Goal: Task Accomplishment & Management: Complete application form

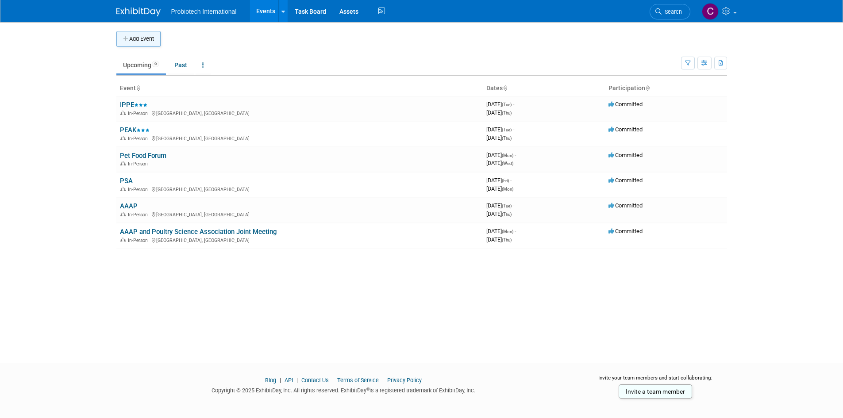
click at [133, 38] on button "Add Event" at bounding box center [138, 39] width 44 height 16
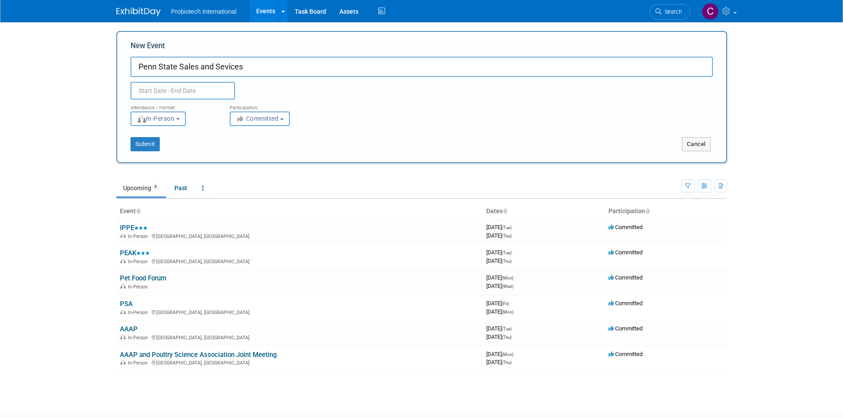
click at [223, 65] on input "Penn State Sales and Sevices" at bounding box center [422, 67] width 582 height 20
click at [289, 65] on input "Penn State Sales and Services" at bounding box center [422, 67] width 582 height 20
type input "Penn State Sales and Services"
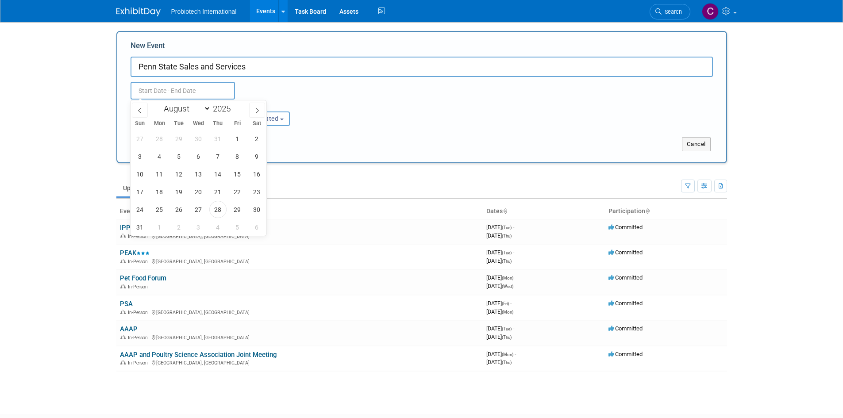
click at [199, 88] on input "text" at bounding box center [183, 91] width 104 height 18
click at [253, 107] on span at bounding box center [257, 110] width 16 height 15
select select "8"
click at [182, 172] on span "16" at bounding box center [178, 173] width 17 height 17
click at [219, 175] on span "18" at bounding box center [217, 173] width 17 height 17
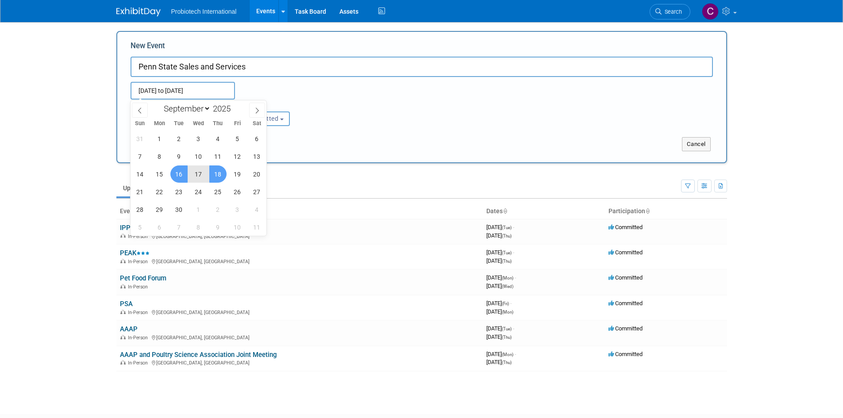
type input "Sep 16, 2025 to Sep 18, 2025"
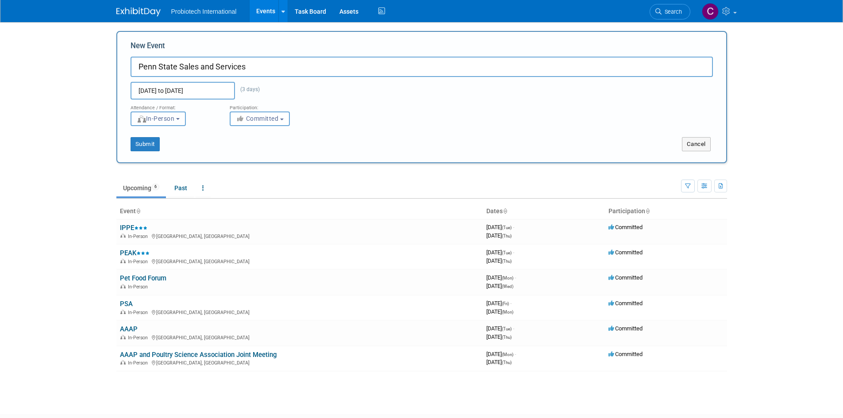
click at [179, 124] on button "In-Person" at bounding box center [158, 119] width 55 height 15
click at [179, 123] on button "In-Person" at bounding box center [158, 119] width 55 height 15
click at [283, 122] on button "Committed" at bounding box center [260, 119] width 60 height 15
click at [278, 155] on label "Considering" at bounding box center [264, 152] width 58 height 12
click at [238, 155] on input "Considering" at bounding box center [235, 153] width 6 height 6
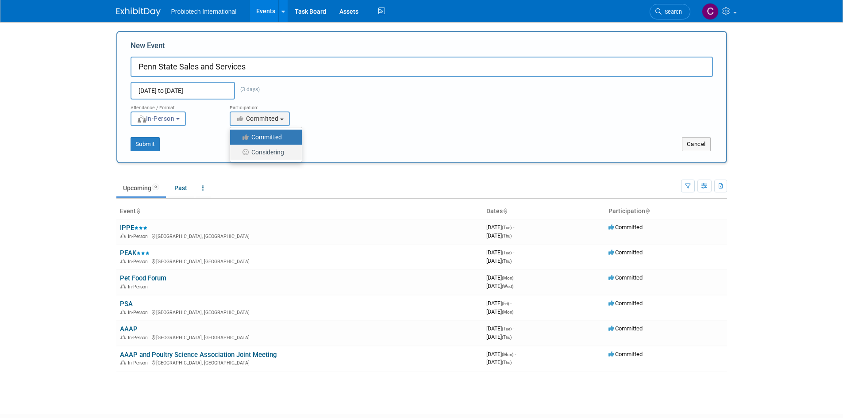
select select "2"
click at [157, 144] on button "Submit" at bounding box center [145, 144] width 29 height 14
type input "Penn State Sales and Services"
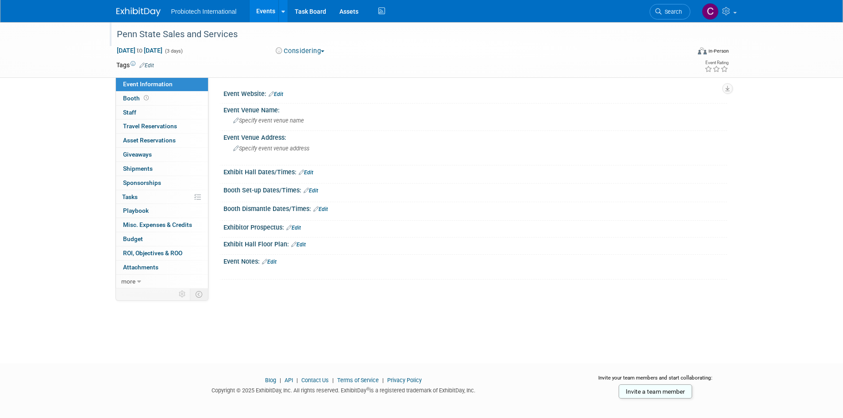
click at [185, 43] on div "Penn State Sales and Services" at bounding box center [399, 36] width 570 height 15
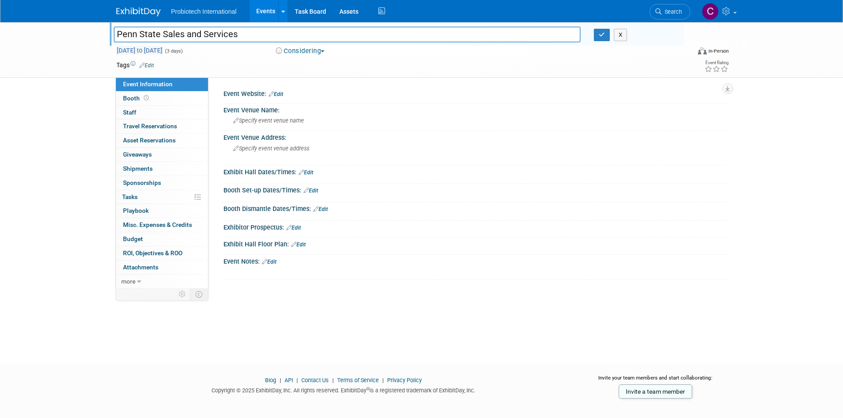
click at [163, 50] on span "Sep 16, 2025 to Sep 18, 2025" at bounding box center [139, 50] width 46 height 8
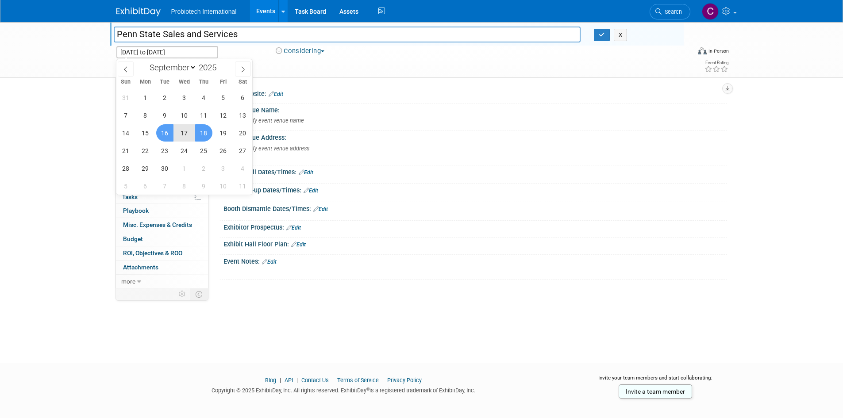
click at [187, 131] on span "17" at bounding box center [184, 132] width 17 height 17
type input "Sep 17, 2025"
click at [200, 131] on span "18" at bounding box center [203, 132] width 17 height 17
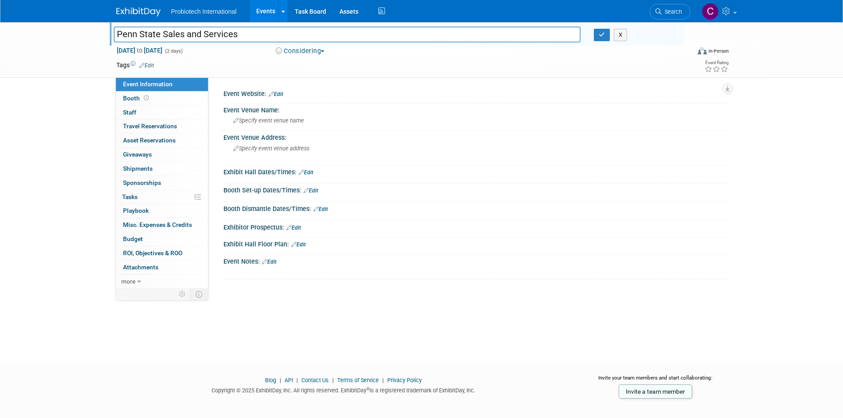
click at [278, 92] on link "Edit" at bounding box center [276, 94] width 15 height 6
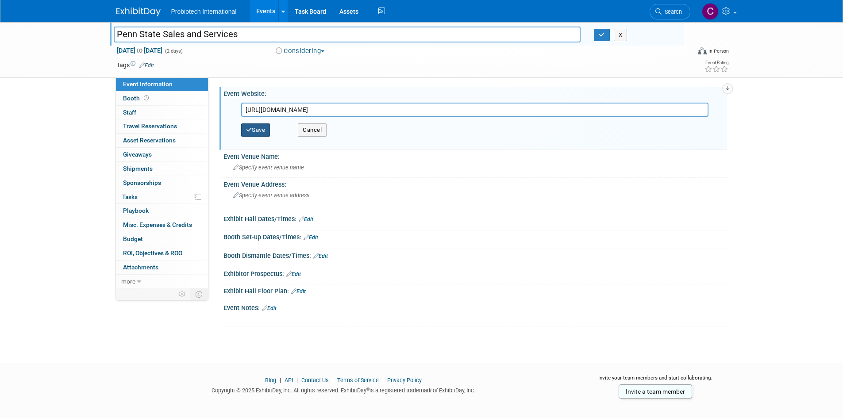
type input "https://extension.psu.edu/poultry-sales-service"
click at [257, 127] on button "Save" at bounding box center [255, 129] width 29 height 13
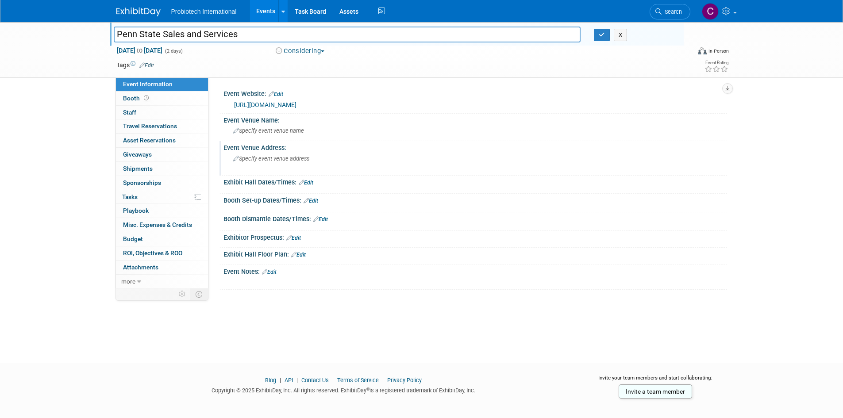
click at [235, 159] on icon at bounding box center [236, 159] width 6 height 6
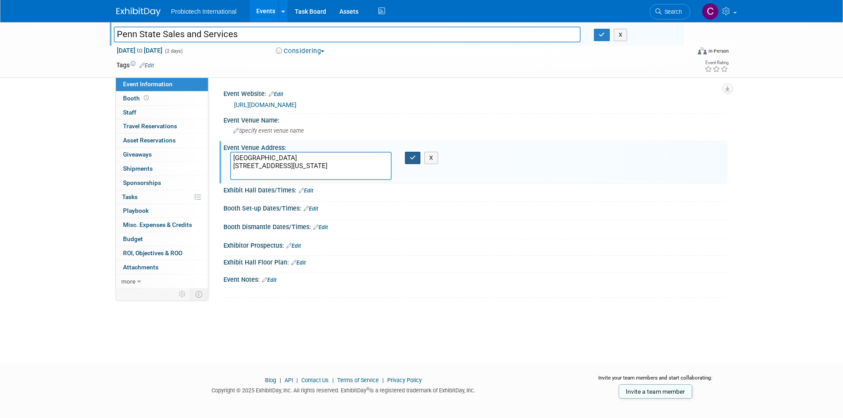
type textarea "Penn State Hotel and Conference Center 215 Innovation Blvd State College, Penns…"
click at [416, 162] on button "button" at bounding box center [413, 158] width 16 height 12
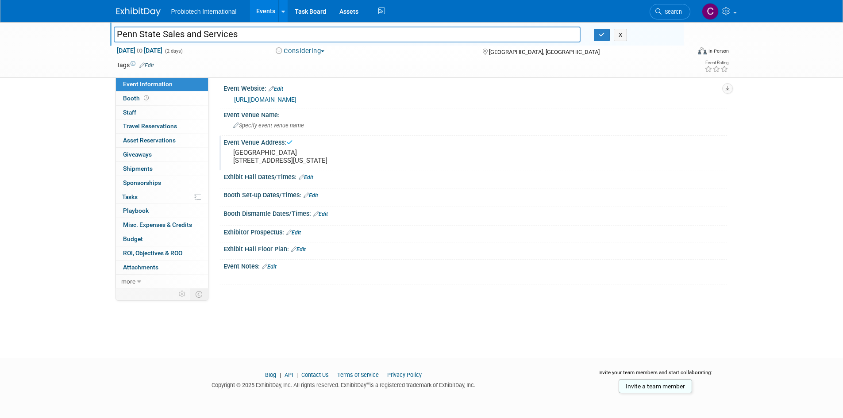
scroll to position [7, 0]
click at [606, 36] on button "button" at bounding box center [602, 35] width 16 height 12
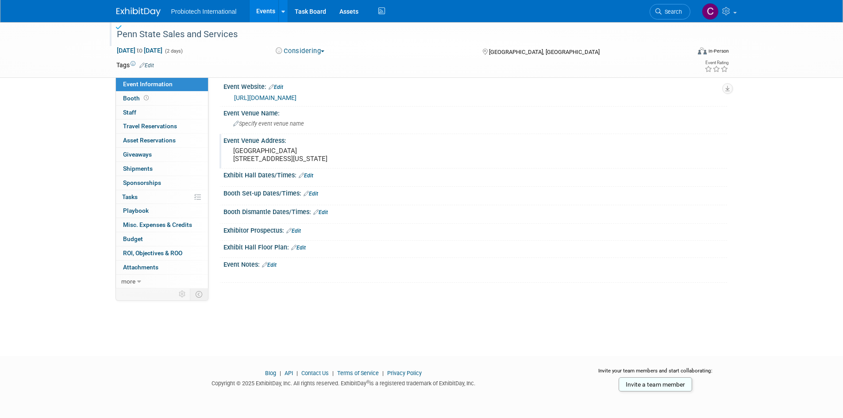
click at [141, 8] on img at bounding box center [138, 12] width 44 height 9
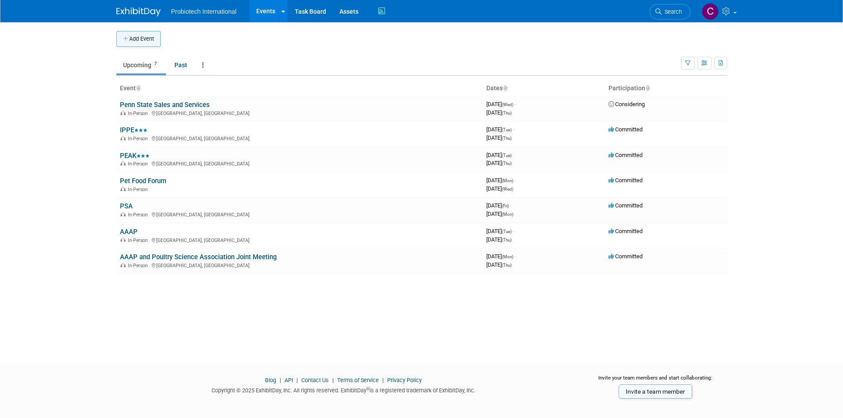
click at [148, 35] on button "Add Event" at bounding box center [138, 39] width 44 height 16
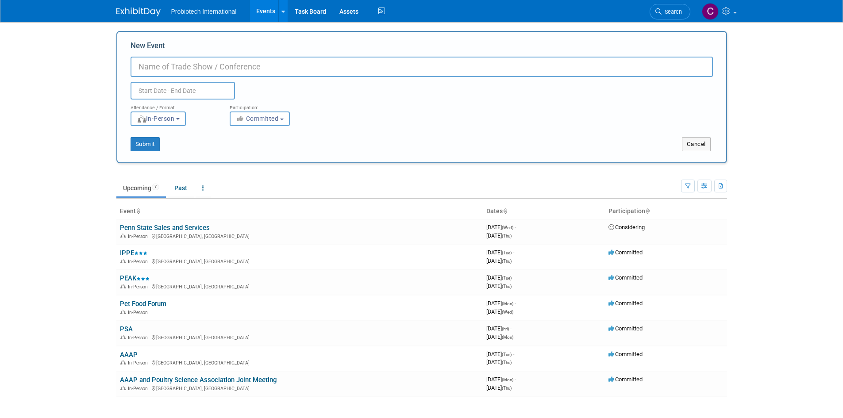
paste input "60th National Meeting on Poultry Health, Processing, and Live Production"
type input "60th National Meeting on Poultry Health, Processing, and Live Production"
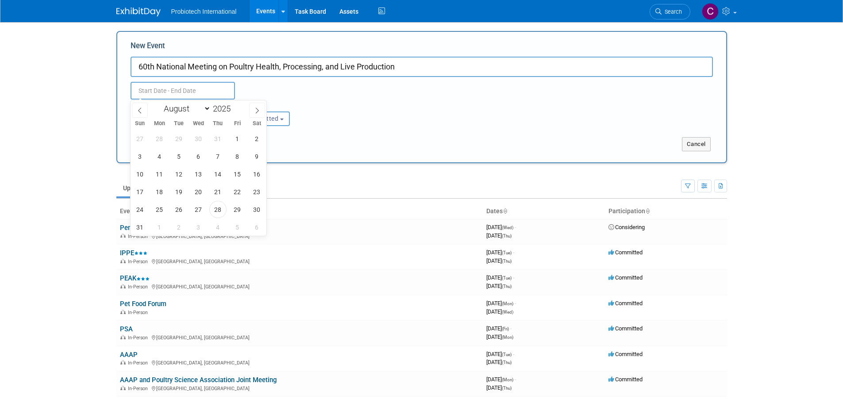
click at [184, 89] on input "text" at bounding box center [183, 91] width 104 height 18
click at [255, 108] on icon at bounding box center [257, 111] width 6 height 6
select select "8"
click at [158, 209] on span "29" at bounding box center [159, 209] width 17 height 17
type input "[DATE] to [DATE]"
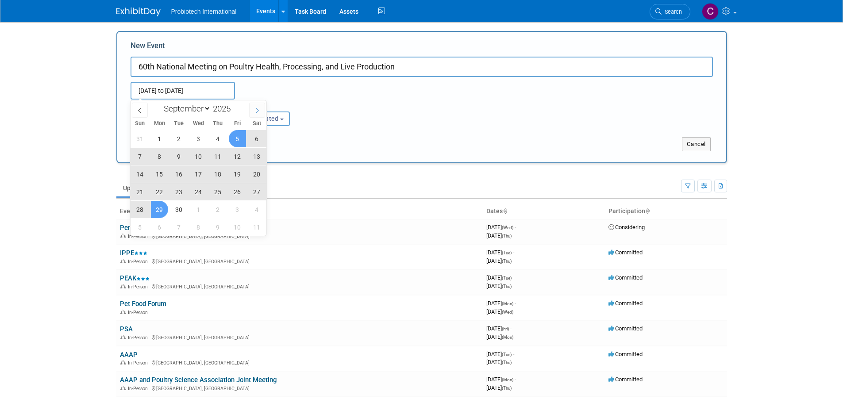
click at [258, 110] on icon at bounding box center [257, 111] width 6 height 6
select select "9"
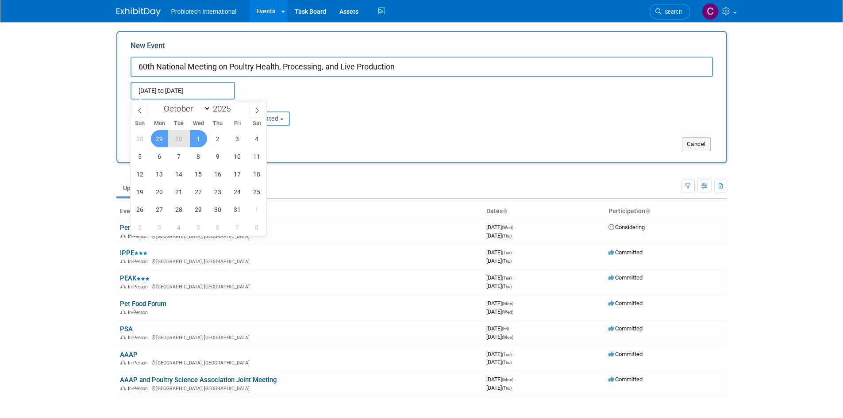
click at [197, 136] on span "1" at bounding box center [198, 138] width 17 height 17
type input "[DATE] to [DATE]"
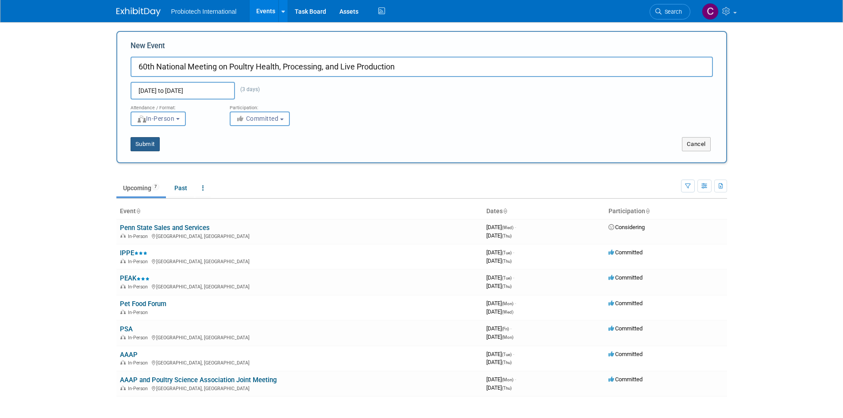
click at [146, 146] on button "Submit" at bounding box center [145, 144] width 29 height 14
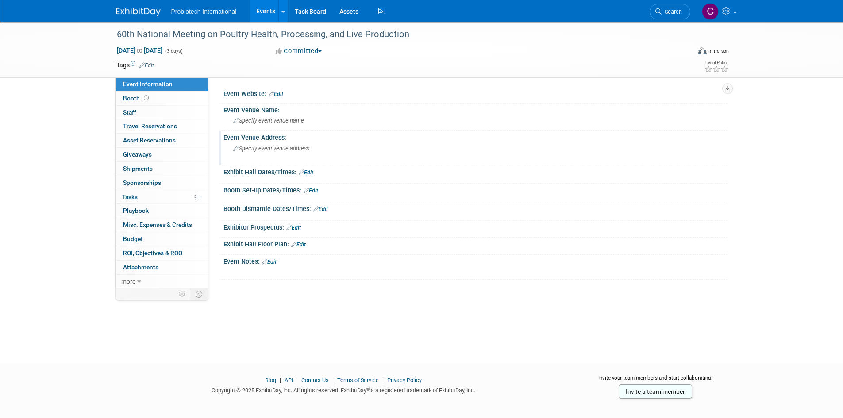
click at [279, 152] on div "Specify event venue address" at bounding box center [328, 152] width 196 height 20
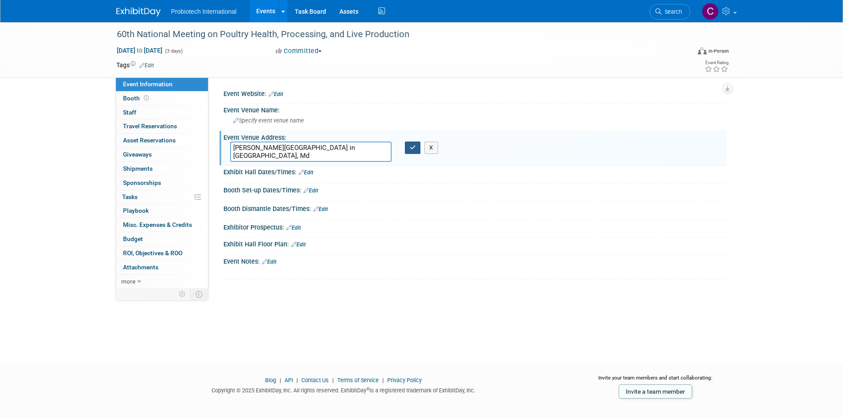
type textarea "Roland E. Powell Convention Center in Ocean City, Md"
click at [414, 148] on icon "button" at bounding box center [413, 148] width 6 height 6
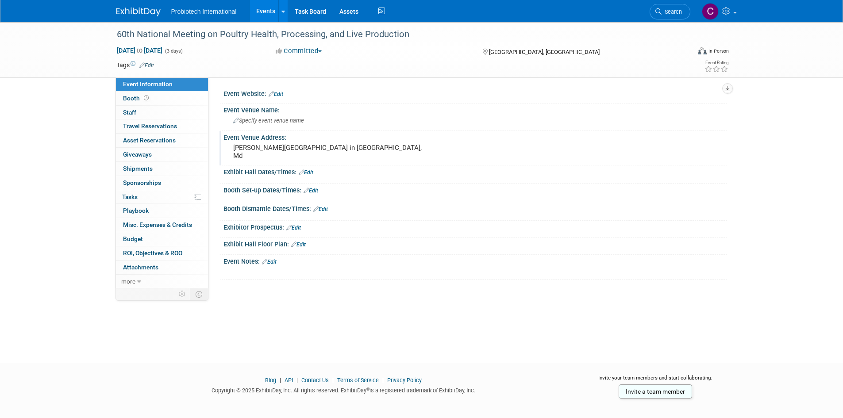
click at [277, 92] on link "Edit" at bounding box center [276, 94] width 15 height 6
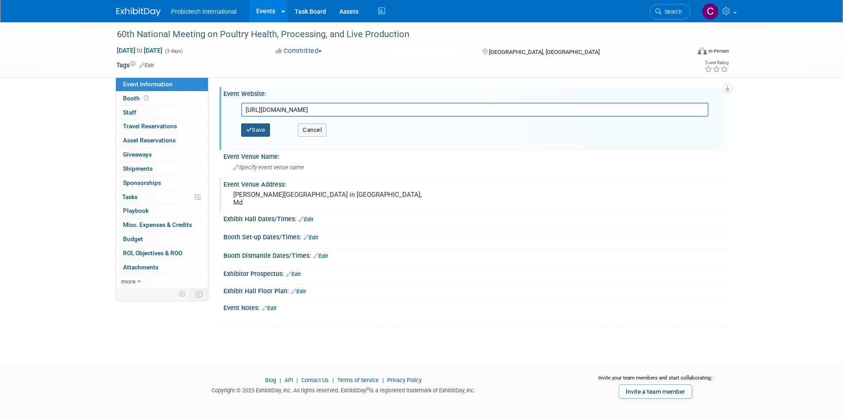
type input "https://www.dcachicken.com/nationalmeeting/"
click at [258, 130] on button "Save" at bounding box center [255, 129] width 29 height 13
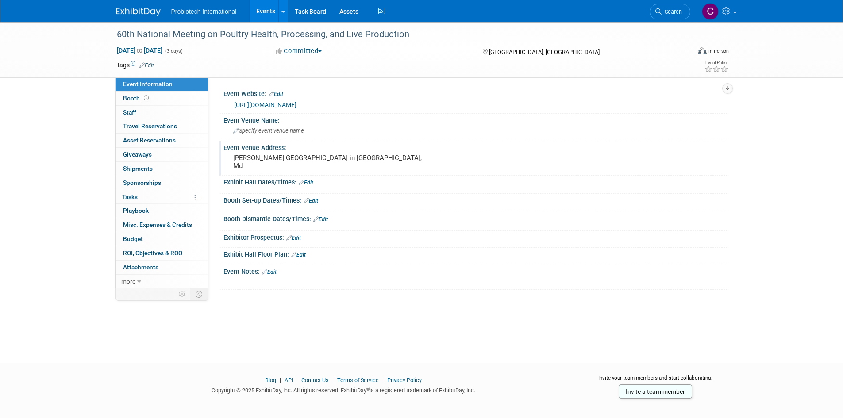
click at [149, 10] on img at bounding box center [138, 12] width 44 height 9
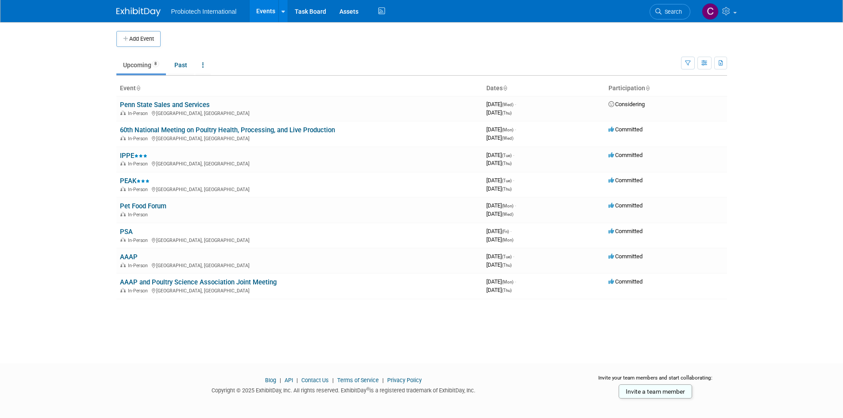
click at [135, 37] on button "Add Event" at bounding box center [138, 39] width 44 height 16
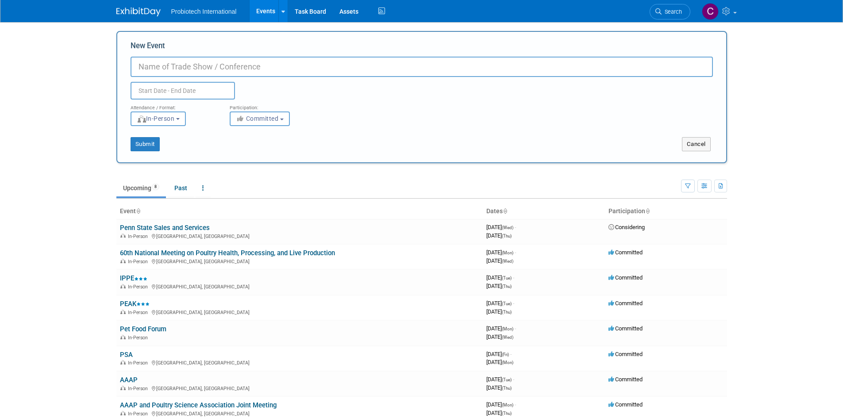
paste input "Poultry tech summit in collaboration with U.S. Roundtable for Sustainable Poult…"
type input "Poultry tech summit in collaboration with U.S. Roundtable for Sustainable Poult…"
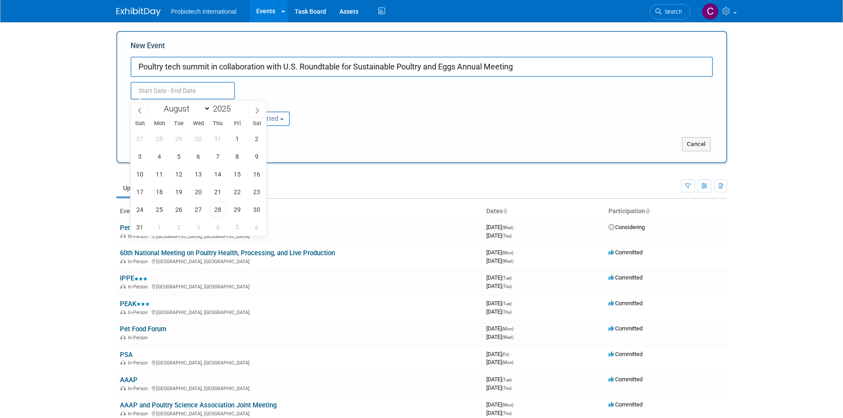
click at [188, 88] on input "text" at bounding box center [183, 91] width 104 height 18
click at [253, 110] on span at bounding box center [257, 110] width 16 height 15
drag, startPoint x: 254, startPoint y: 112, endPoint x: 242, endPoint y: 110, distance: 12.5
click at [251, 112] on span at bounding box center [257, 110] width 16 height 15
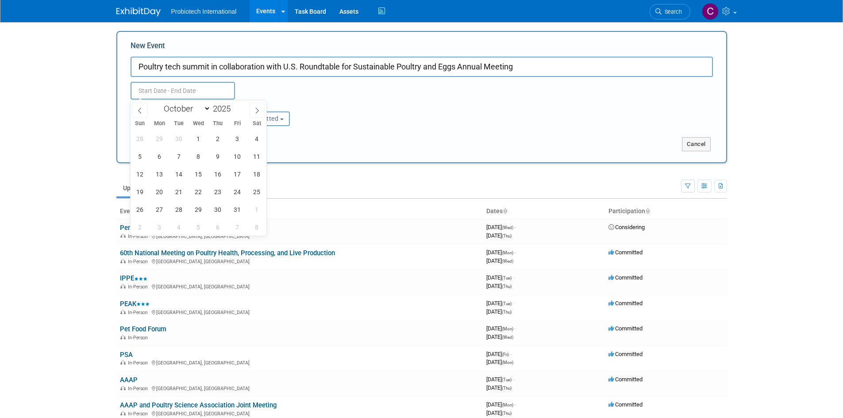
select select "10"
click at [156, 154] on span "3" at bounding box center [159, 156] width 17 height 17
click at [215, 154] on span "6" at bounding box center [217, 156] width 17 height 17
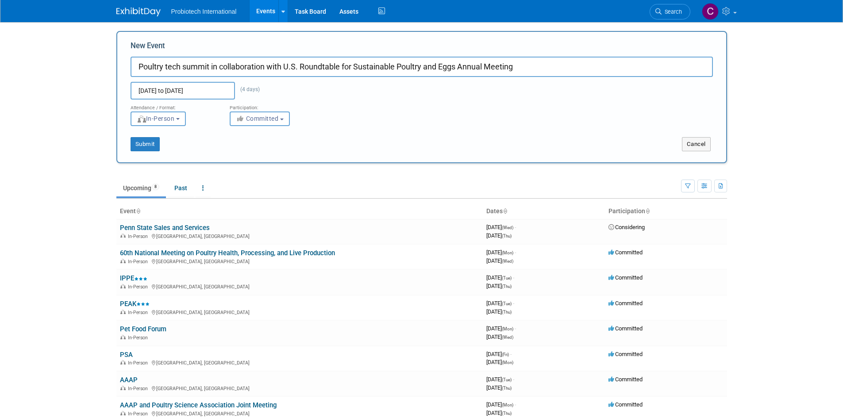
click at [186, 88] on input "Nov 3, 2025 to Nov 6, 2025" at bounding box center [183, 91] width 104 height 18
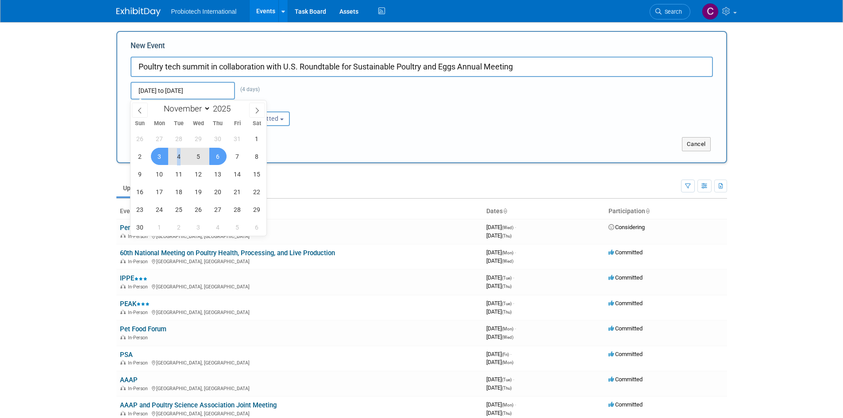
click at [180, 158] on span "4" at bounding box center [178, 156] width 17 height 17
click at [217, 155] on span "6" at bounding box center [217, 156] width 17 height 17
type input "Nov 4, 2025 to Nov 6, 2025"
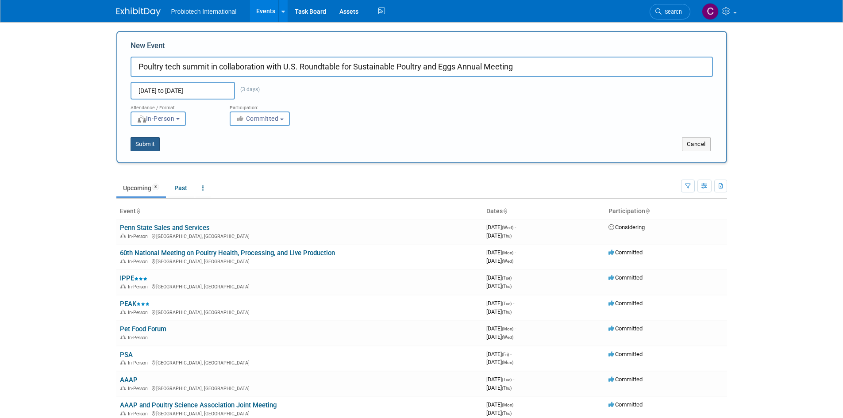
click at [146, 146] on button "Submit" at bounding box center [145, 144] width 29 height 14
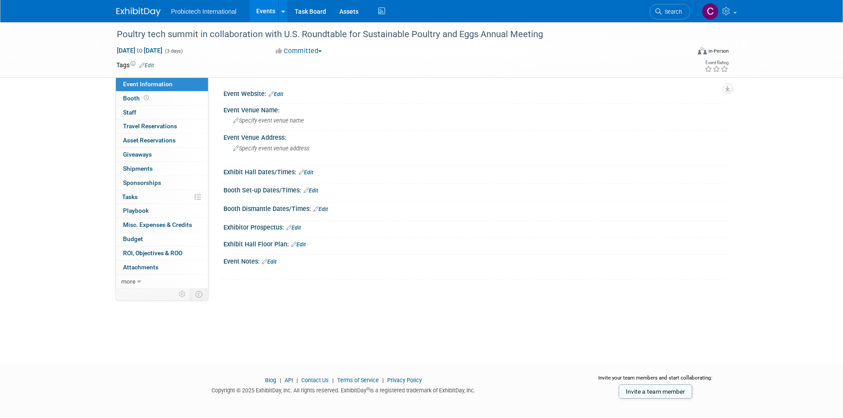
click at [279, 94] on link "Edit" at bounding box center [276, 94] width 15 height 6
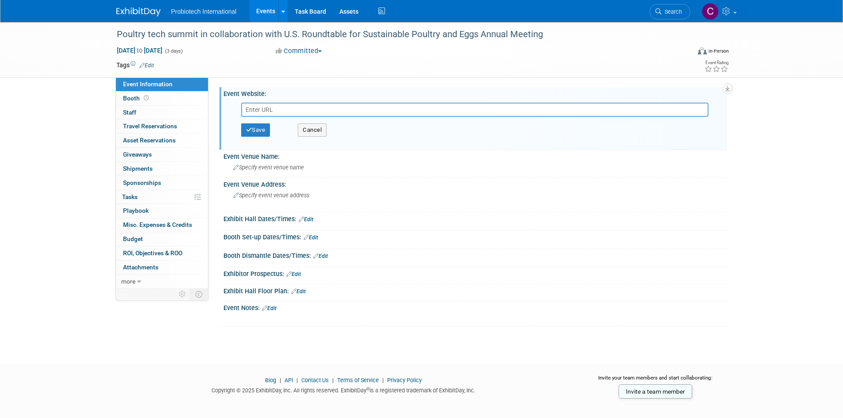
paste input "https://www.wattglobalmedia.com/events/poultrytechsummit/"
type input "https://www.wattglobalmedia.com/events/poultrytechsummit/"
click at [255, 132] on button "Save" at bounding box center [255, 129] width 29 height 13
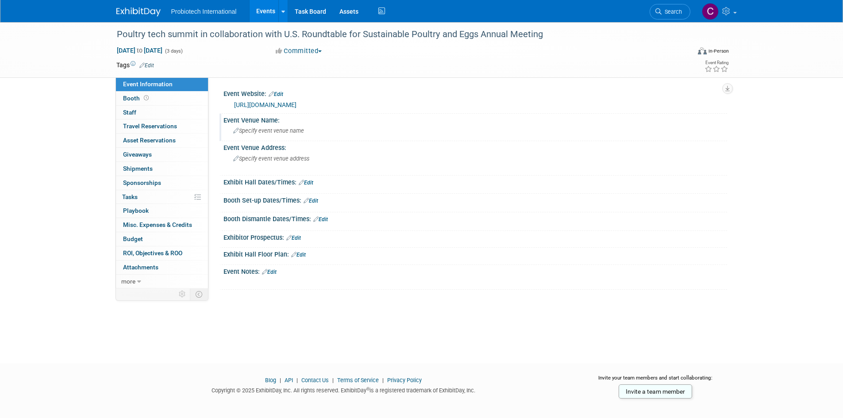
click at [269, 134] on div "Specify event venue name" at bounding box center [475, 131] width 490 height 14
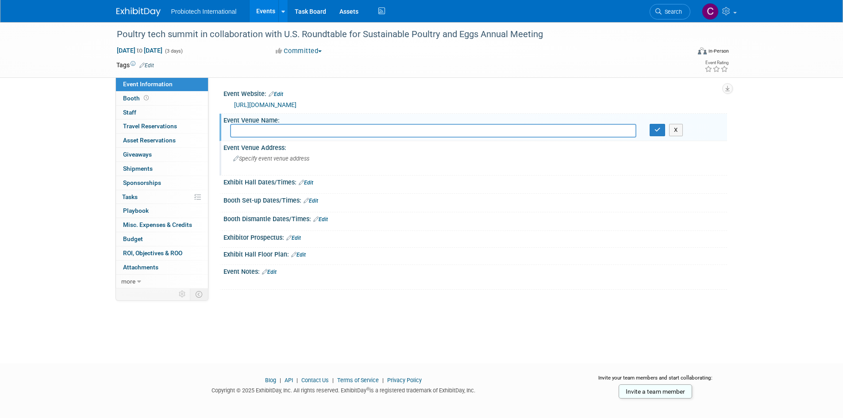
click at [269, 161] on span "Specify event venue address" at bounding box center [271, 158] width 76 height 7
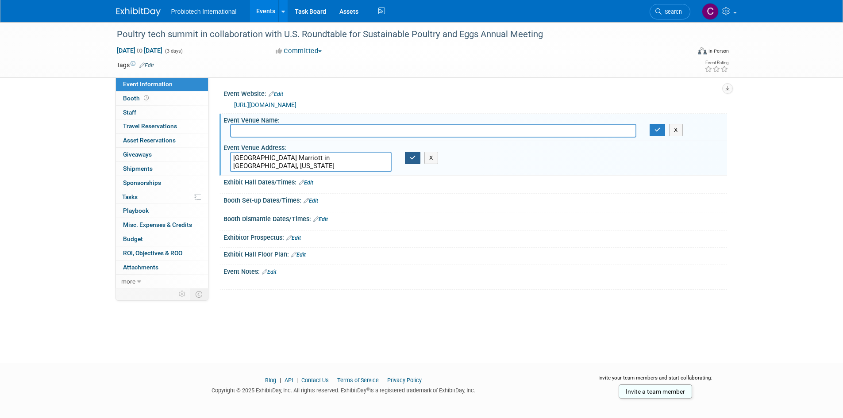
type textarea "Atlanta Airport Marriott in Atlanta, Georgia"
click at [409, 160] on button "button" at bounding box center [413, 158] width 16 height 12
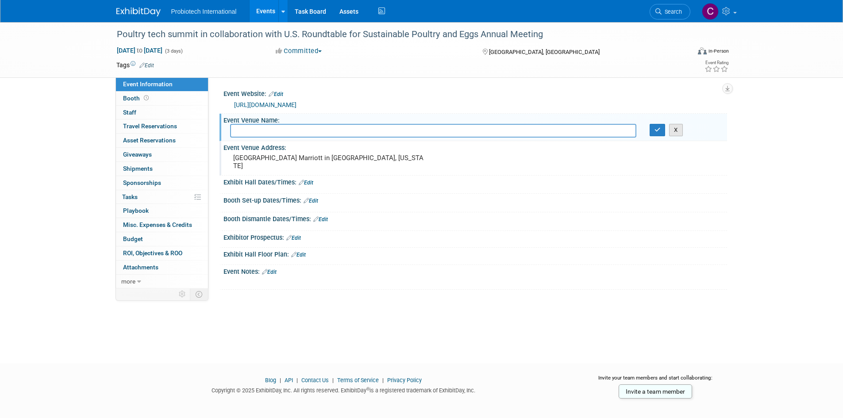
click at [675, 131] on button "X" at bounding box center [676, 130] width 14 height 12
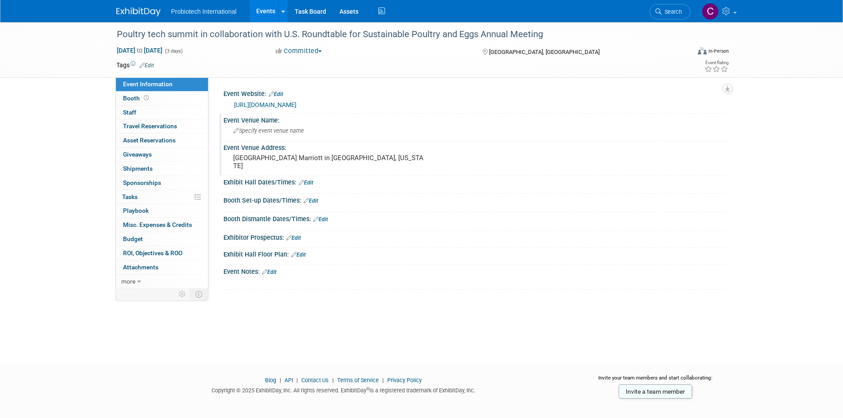
click at [142, 10] on img at bounding box center [138, 12] width 44 height 9
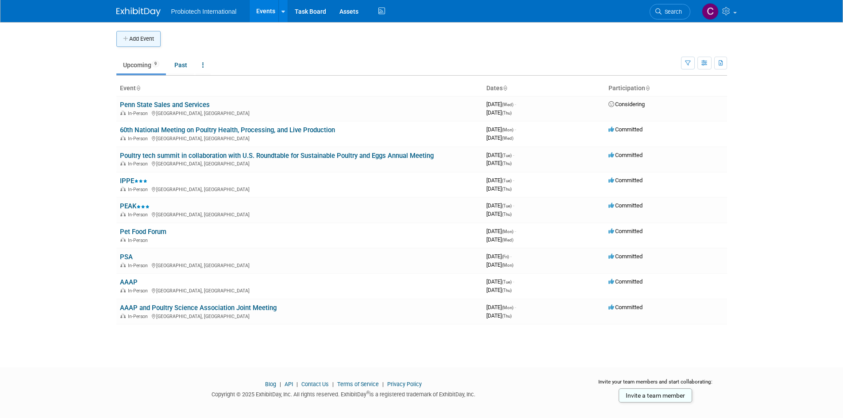
click at [146, 33] on button "Add Event" at bounding box center [138, 39] width 44 height 16
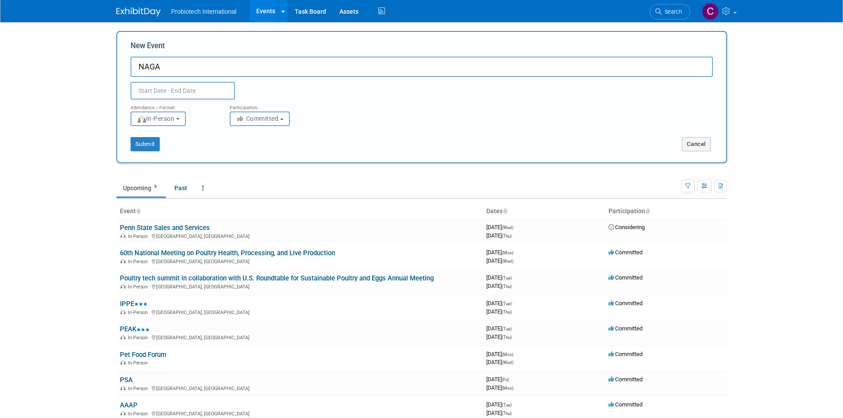
type input "NAGA"
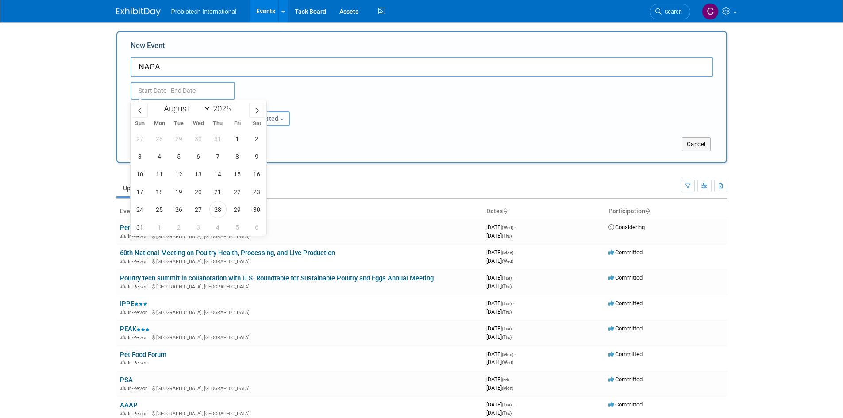
click at [185, 92] on input "text" at bounding box center [183, 91] width 104 height 18
click at [254, 139] on span "2" at bounding box center [256, 138] width 17 height 17
type input "[DATE] to [DATE]"
click at [212, 89] on input "[DATE] to [DATE]" at bounding box center [183, 91] width 104 height 18
click at [216, 89] on input "[DATE] to [DATE]" at bounding box center [183, 91] width 104 height 18
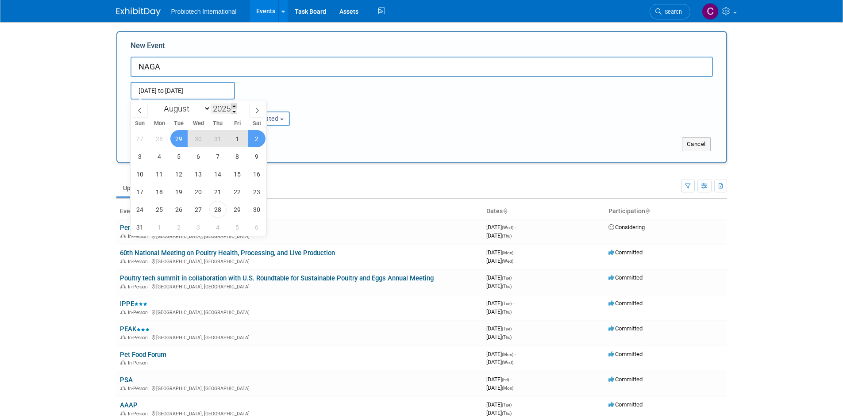
click at [236, 106] on span at bounding box center [234, 106] width 6 height 5
type input "2026"
click at [139, 110] on icon at bounding box center [140, 111] width 6 height 6
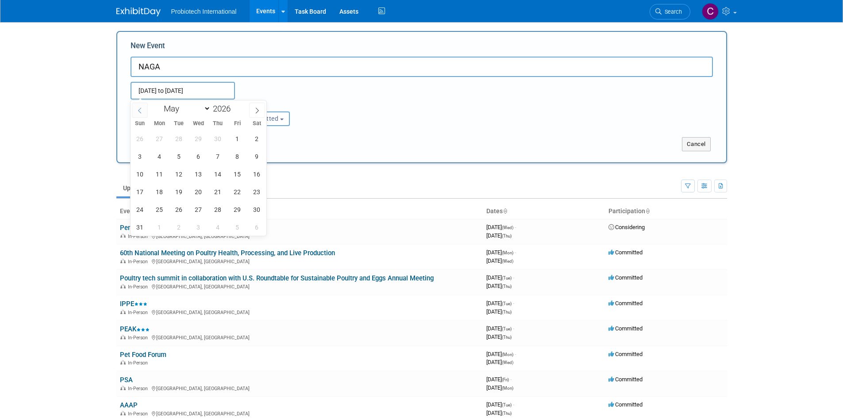
click at [139, 110] on icon at bounding box center [140, 111] width 6 height 6
select select "1"
click at [159, 139] on span "2" at bounding box center [159, 138] width 17 height 17
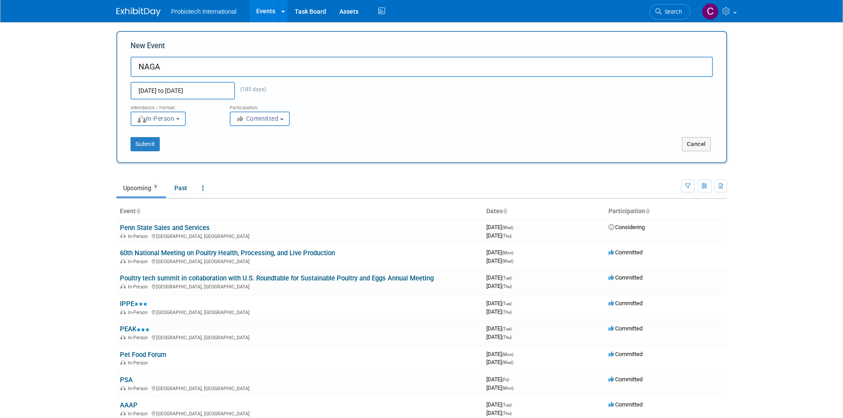
click at [185, 92] on input "Aug 2, 2025 to Feb 2, 2026" at bounding box center [183, 91] width 104 height 18
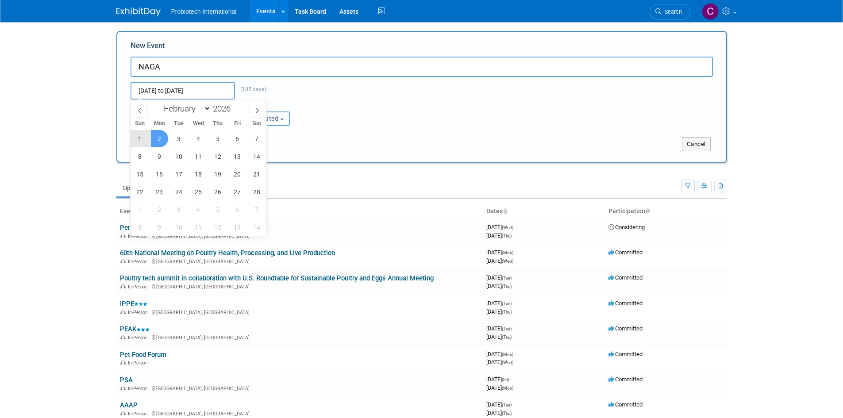
click at [155, 137] on span "2" at bounding box center [159, 138] width 17 height 17
click at [202, 140] on span "4" at bounding box center [198, 138] width 17 height 17
type input "[DATE] to [DATE]"
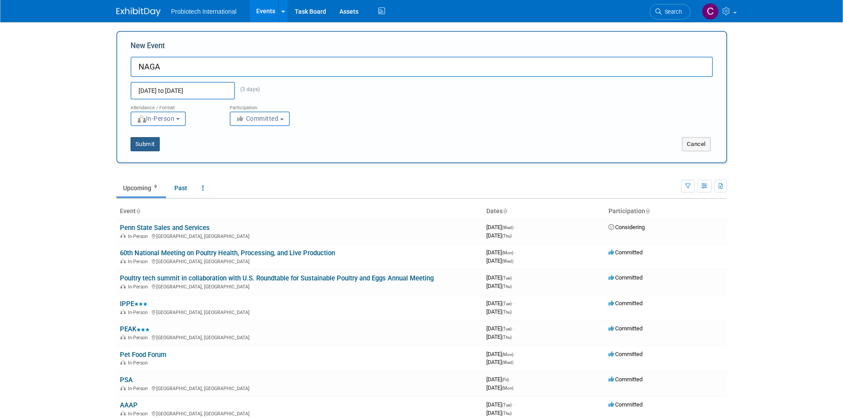
click at [152, 143] on button "Submit" at bounding box center [145, 144] width 29 height 14
type input "NAGA"
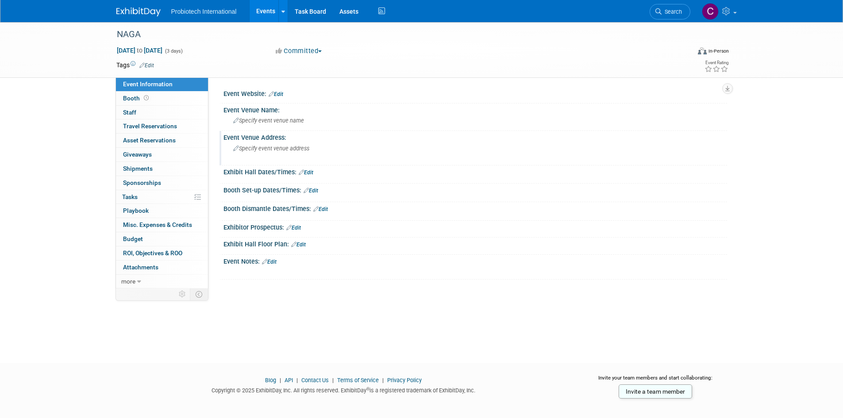
click at [251, 144] on div "Specify event venue address" at bounding box center [328, 152] width 196 height 20
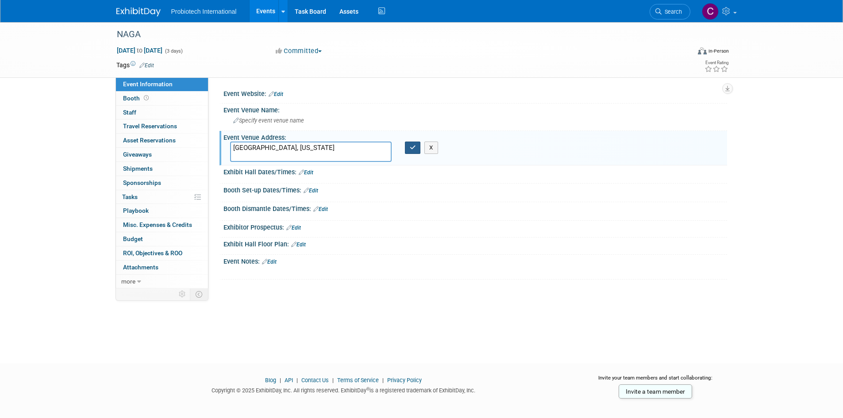
type textarea "Charleston, South Carolina"
click at [410, 148] on icon "button" at bounding box center [413, 148] width 6 height 6
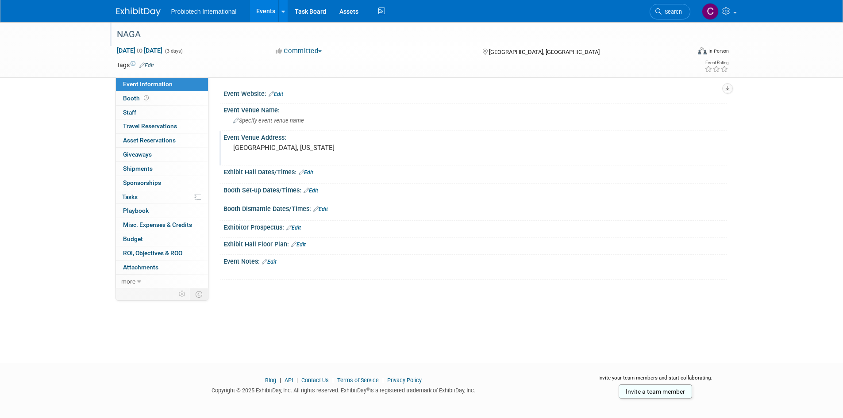
click at [131, 37] on div "NAGA" at bounding box center [395, 35] width 563 height 16
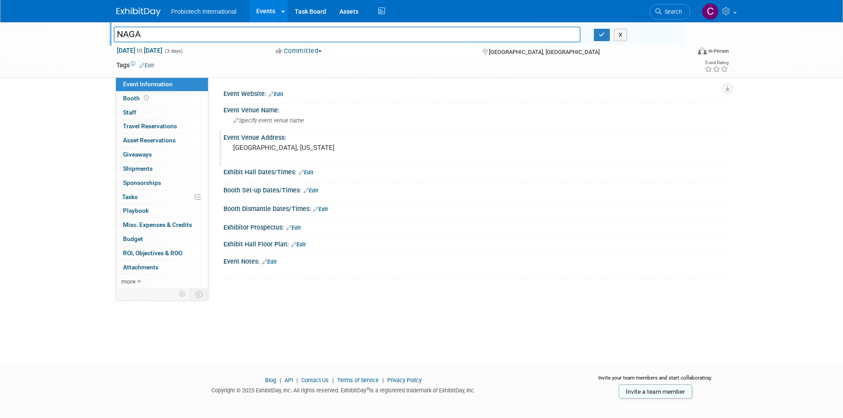
click at [138, 4] on link at bounding box center [143, 7] width 55 height 7
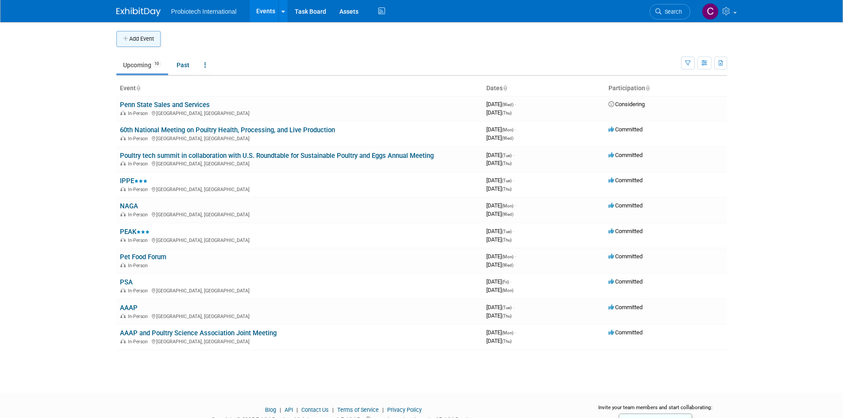
click at [130, 34] on button "Add Event" at bounding box center [138, 39] width 44 height 16
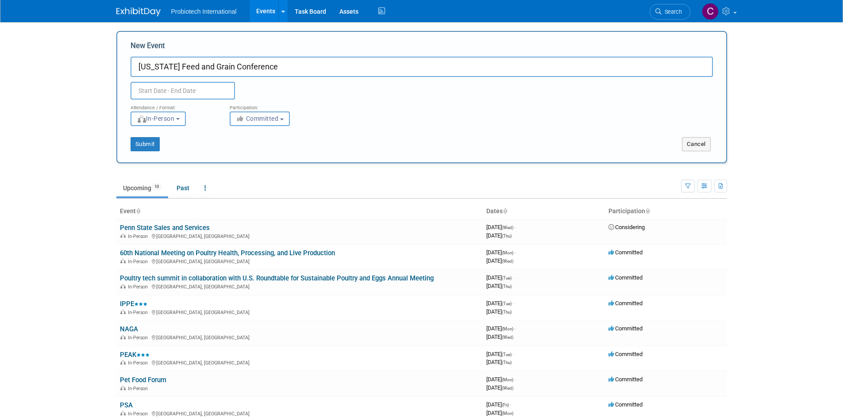
type input "[US_STATE] Feed and Grain Conference"
click at [177, 87] on input "text" at bounding box center [183, 91] width 104 height 18
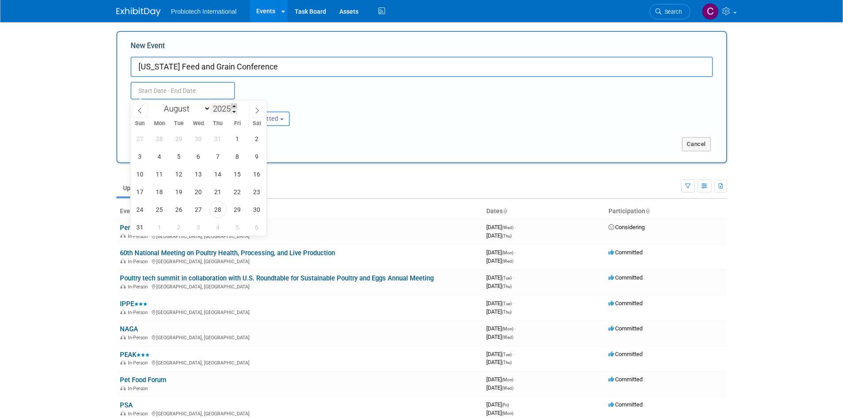
click at [235, 106] on span at bounding box center [234, 106] width 6 height 5
type input "2026"
click at [142, 108] on icon at bounding box center [140, 111] width 6 height 6
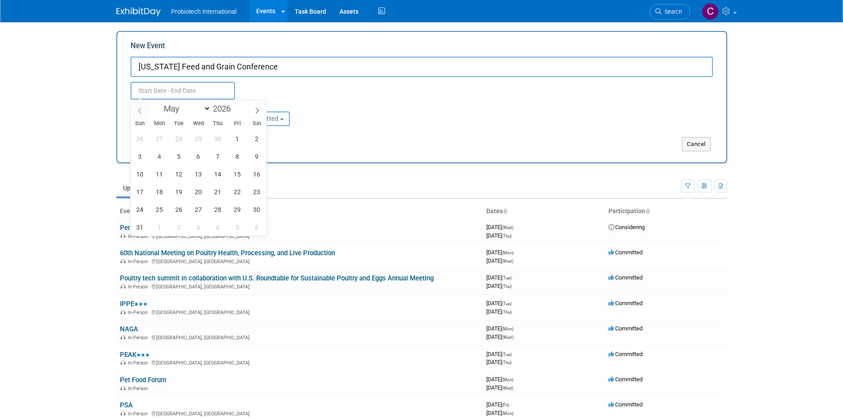
click at [142, 108] on icon at bounding box center [140, 111] width 6 height 6
select select "3"
click at [181, 206] on span "28" at bounding box center [178, 209] width 17 height 17
click at [216, 212] on span "30" at bounding box center [217, 209] width 17 height 17
type input "Apr 28, 2026 to Apr 30, 2026"
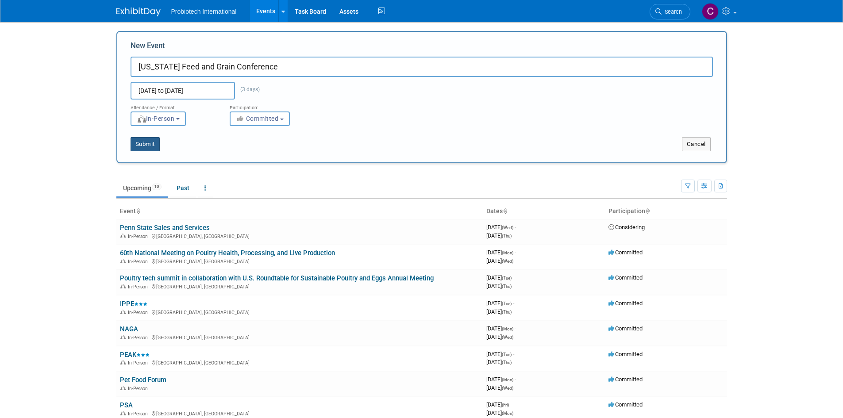
click at [150, 147] on button "Submit" at bounding box center [145, 144] width 29 height 14
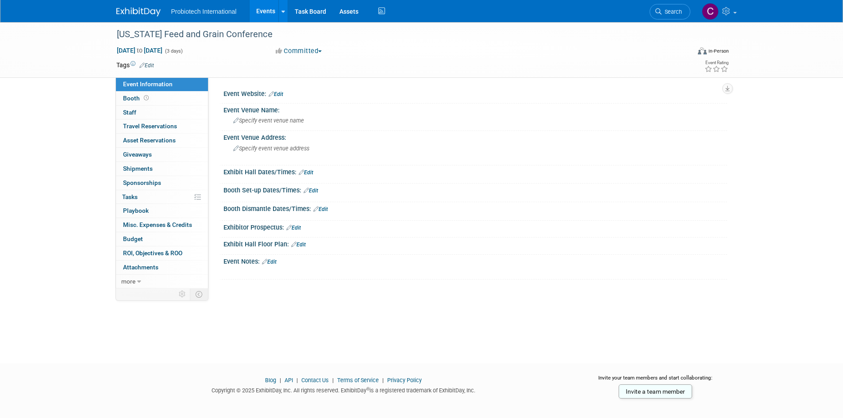
click at [275, 92] on link "Edit" at bounding box center [276, 94] width 15 height 6
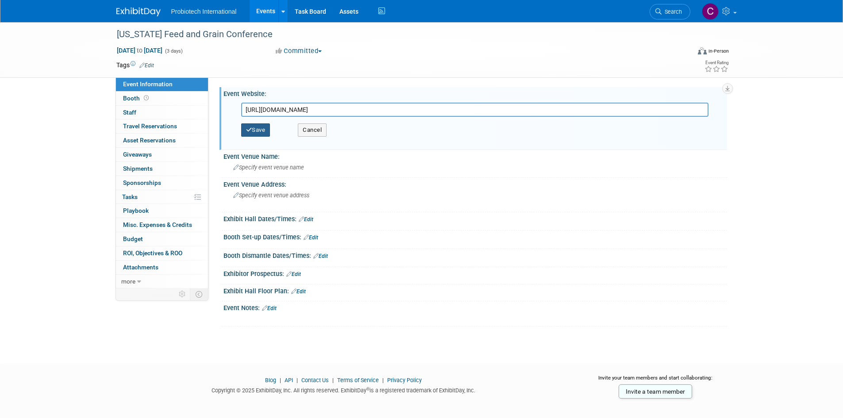
type input "[URL][DOMAIN_NAME]"
click at [254, 130] on button "Save" at bounding box center [255, 129] width 29 height 13
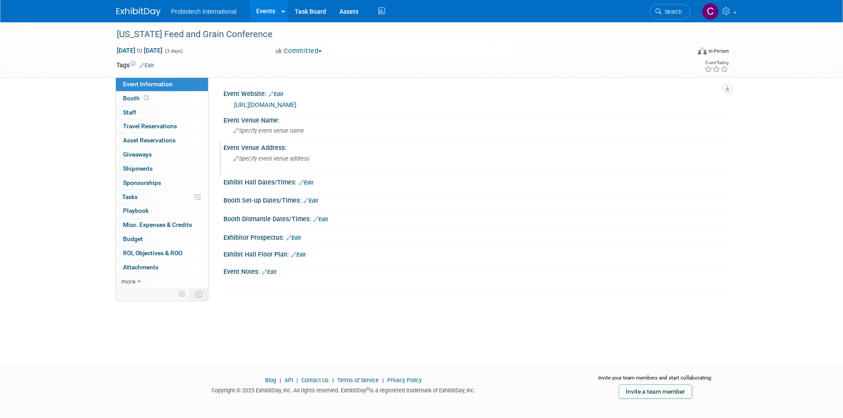
click at [264, 155] on div "Specify event venue address" at bounding box center [328, 162] width 196 height 20
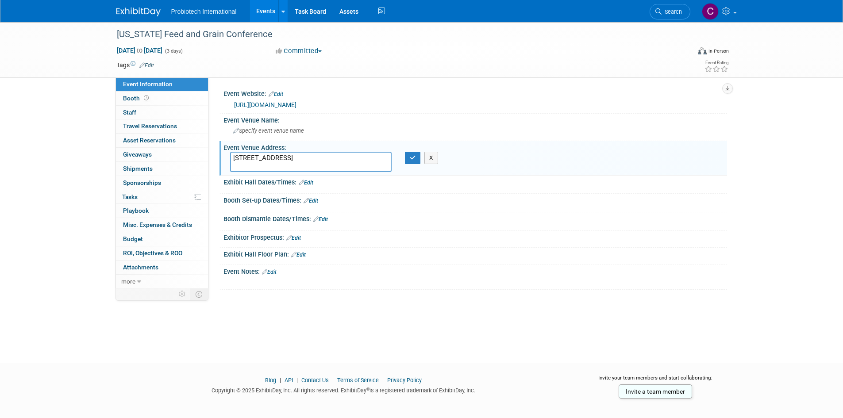
click at [231, 159] on textarea "6800 Governors W, Huntsville, AL 35806" at bounding box center [311, 162] width 162 height 20
type textarea "The Westin Hotel 6800 Governors W, Huntsville, AL 35806"
click at [416, 158] on button "button" at bounding box center [413, 158] width 16 height 12
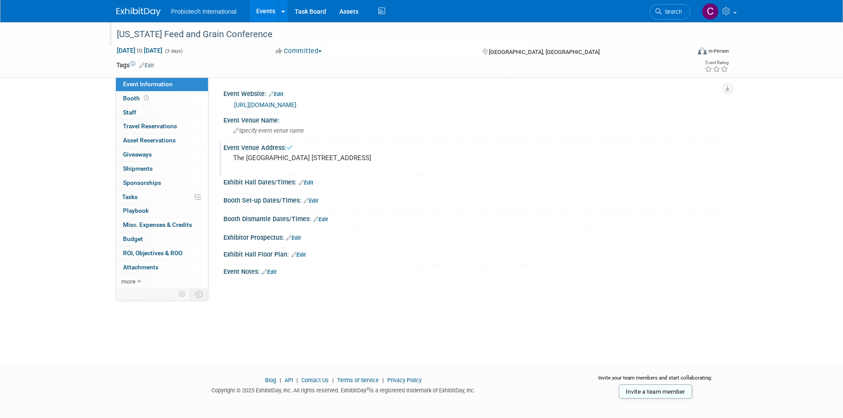
click at [127, 32] on div "[US_STATE] Feed and Grain Conference" at bounding box center [395, 35] width 563 height 16
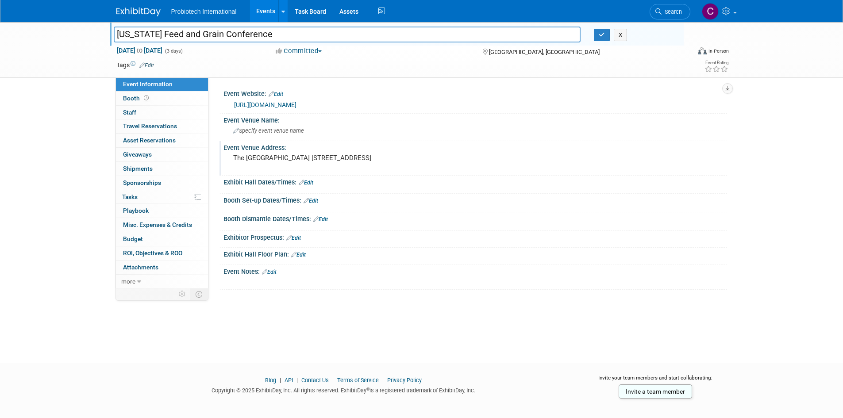
click at [130, 10] on img at bounding box center [138, 12] width 44 height 9
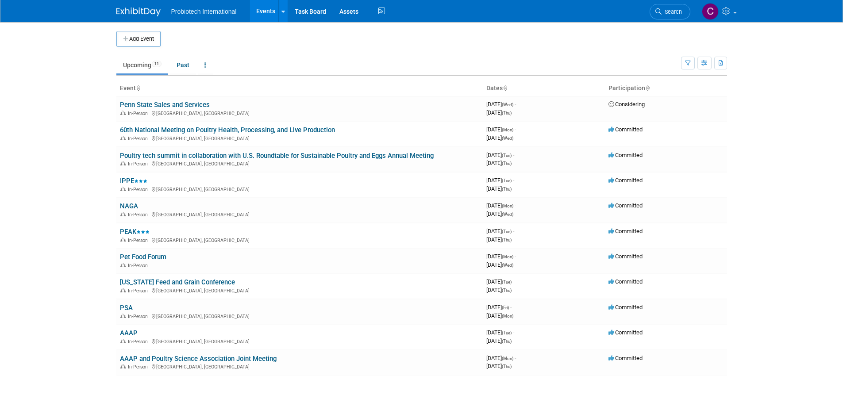
click at [132, 41] on button "Add Event" at bounding box center [138, 39] width 44 height 16
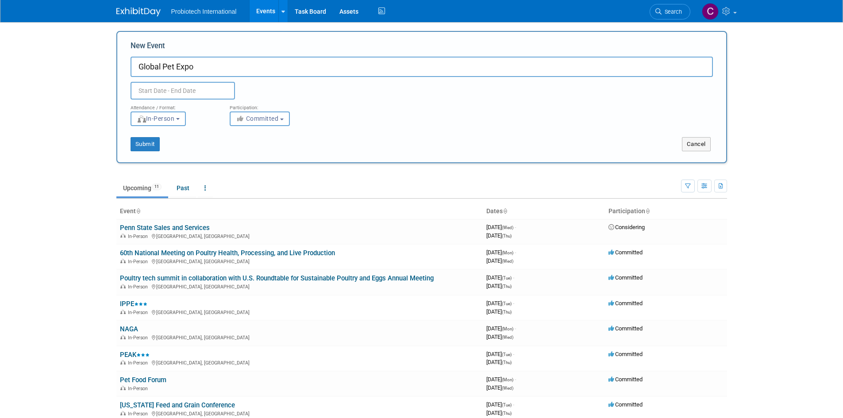
type input "Global Pet Expo"
click at [164, 95] on input "text" at bounding box center [183, 91] width 104 height 18
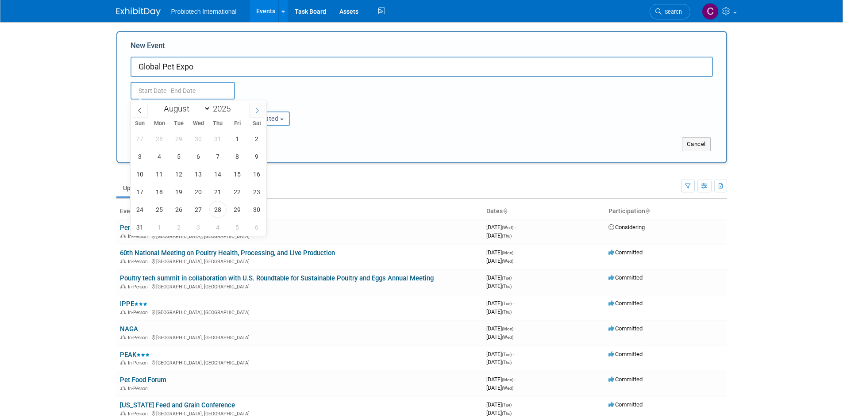
click at [256, 111] on icon at bounding box center [257, 111] width 6 height 6
drag, startPoint x: 137, startPoint y: 104, endPoint x: 151, endPoint y: 106, distance: 13.8
click at [138, 105] on span at bounding box center [140, 110] width 16 height 15
select select "7"
click at [235, 104] on span at bounding box center [234, 106] width 6 height 5
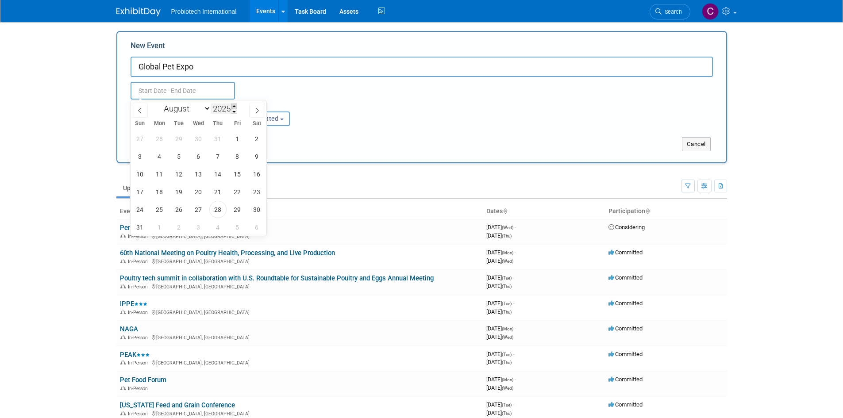
type input "2026"
click at [137, 108] on icon at bounding box center [140, 111] width 6 height 6
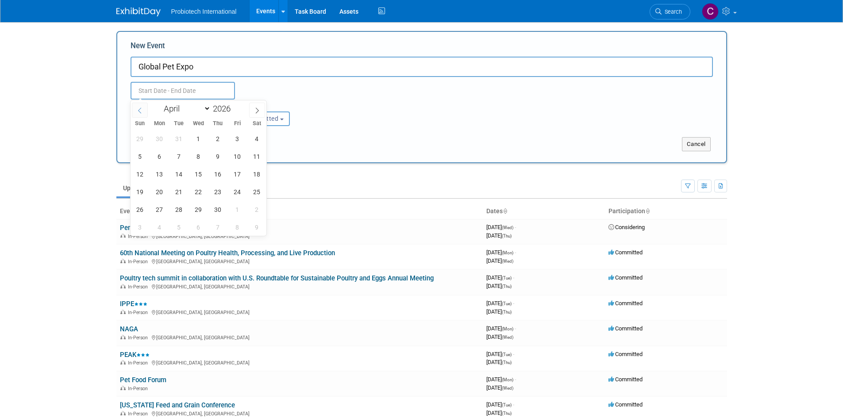
click at [137, 108] on icon at bounding box center [140, 111] width 6 height 6
select select "2"
click at [199, 194] on span "25" at bounding box center [198, 191] width 17 height 17
click at [243, 190] on span "27" at bounding box center [237, 191] width 17 height 17
type input "Mar 25, 2026 to Mar 27, 2026"
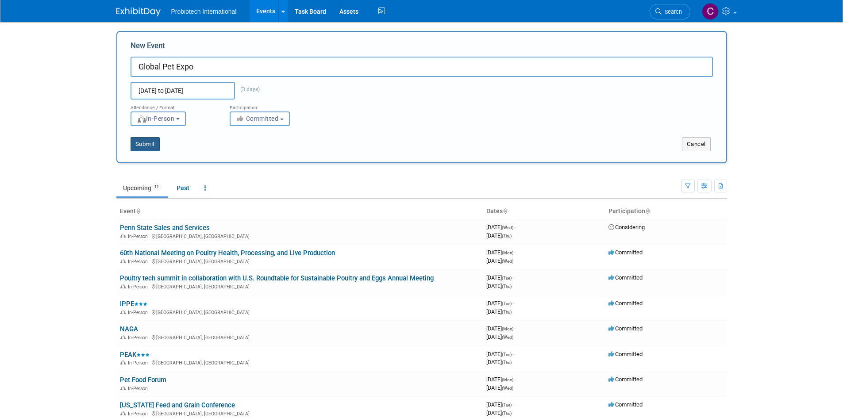
click at [150, 142] on button "Submit" at bounding box center [145, 144] width 29 height 14
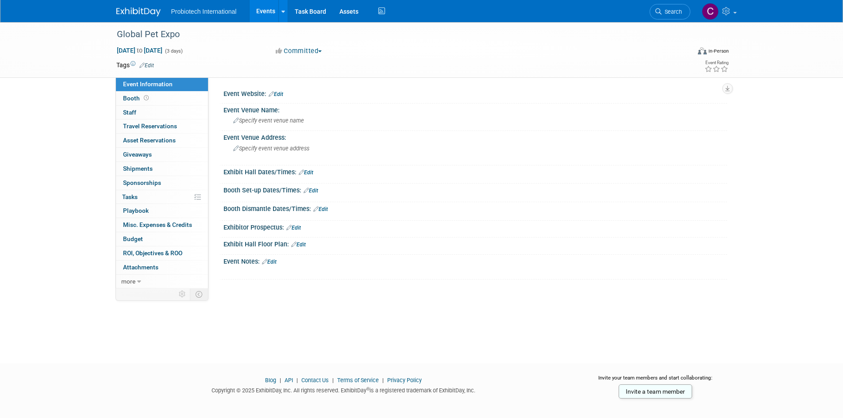
click at [279, 91] on link "Edit" at bounding box center [276, 94] width 15 height 6
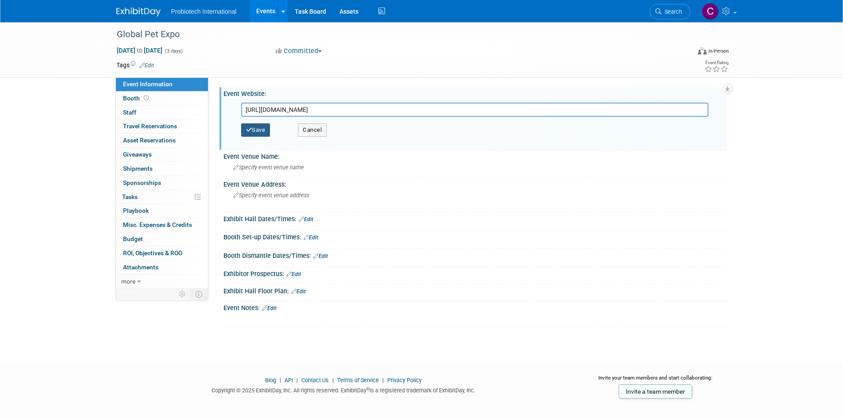
type input "[URL][DOMAIN_NAME]"
click at [261, 128] on button "Save" at bounding box center [255, 129] width 29 height 13
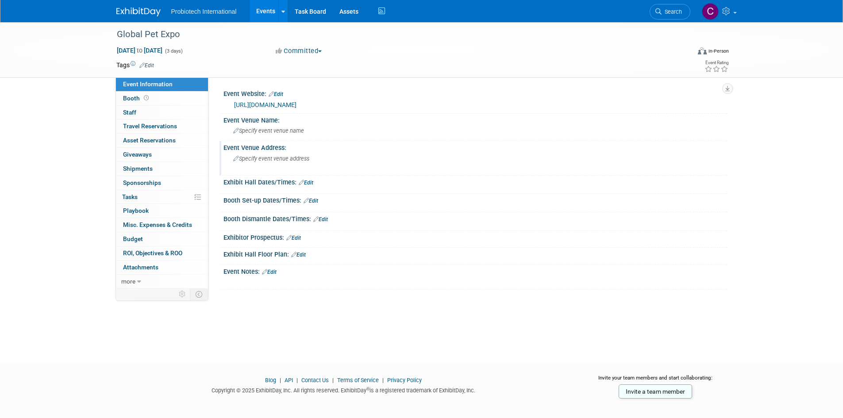
click at [271, 156] on span "Specify event venue address" at bounding box center [271, 158] width 76 height 7
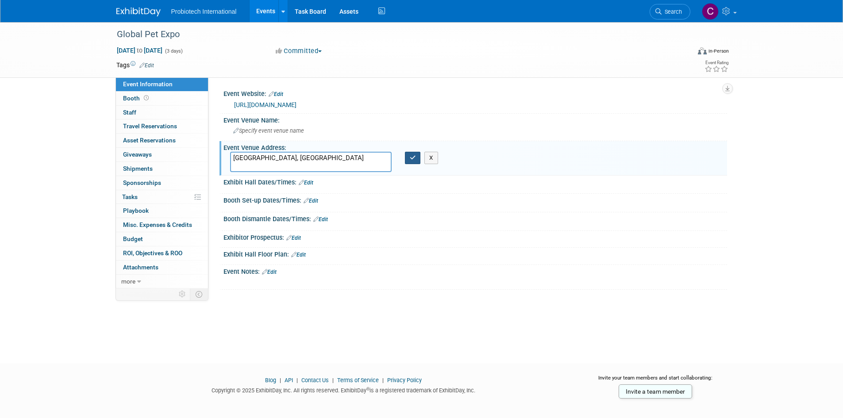
type textarea "Orlando, FL"
click at [414, 161] on icon "button" at bounding box center [413, 158] width 6 height 6
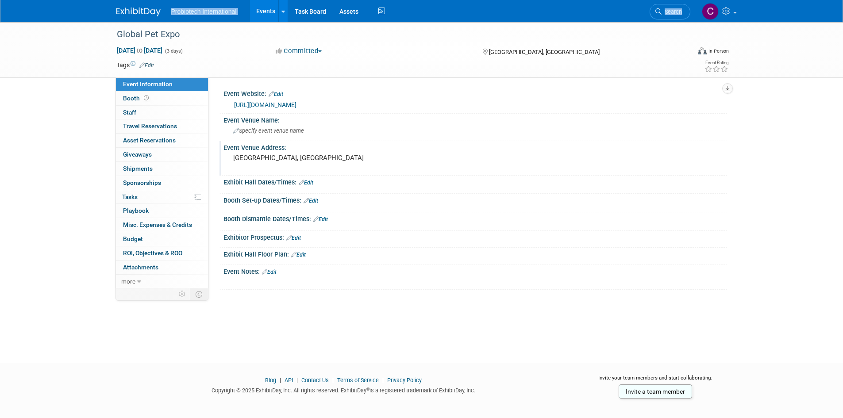
click at [117, 8] on div "Probiotech International Events Add Event Bulk Upload Events Shareable Event Bo…" at bounding box center [422, 11] width 624 height 22
click at [129, 6] on link at bounding box center [143, 7] width 55 height 7
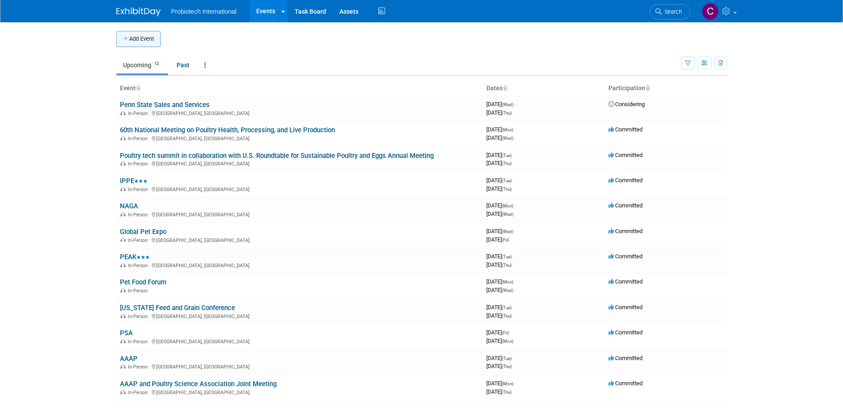
click at [146, 35] on button "Add Event" at bounding box center [138, 39] width 44 height 16
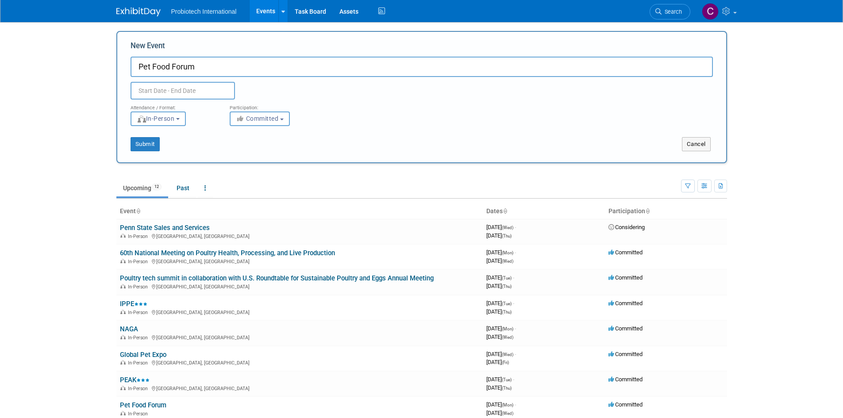
type input "Pet Food Forum"
click at [170, 91] on input "text" at bounding box center [183, 91] width 104 height 18
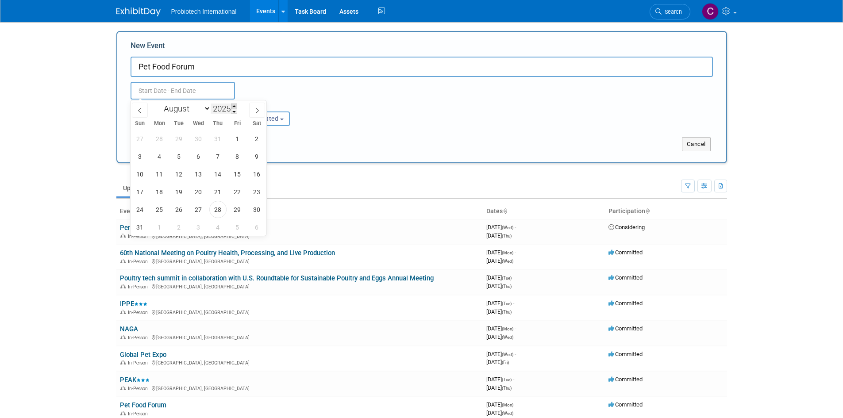
click at [234, 107] on span at bounding box center [234, 106] width 6 height 5
type input "2026"
click at [139, 108] on icon at bounding box center [140, 111] width 6 height 6
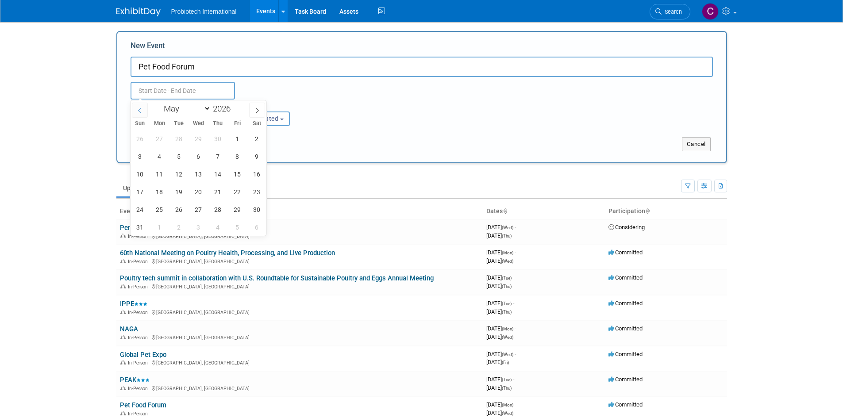
click at [139, 108] on icon at bounding box center [140, 111] width 6 height 6
select select "3"
click at [154, 210] on span "27" at bounding box center [159, 209] width 17 height 17
click at [199, 212] on span "29" at bounding box center [198, 209] width 17 height 17
type input "[DATE] to [DATE]"
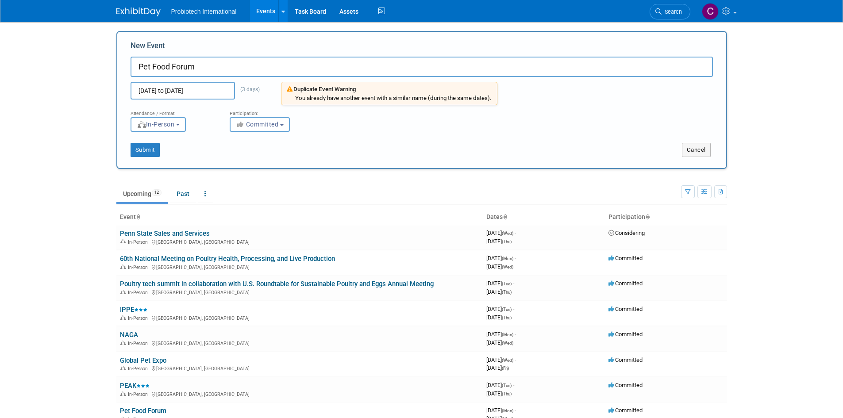
click at [381, 144] on div "Submit Cancel" at bounding box center [421, 150] width 609 height 14
click at [706, 150] on button "Cancel" at bounding box center [696, 150] width 29 height 14
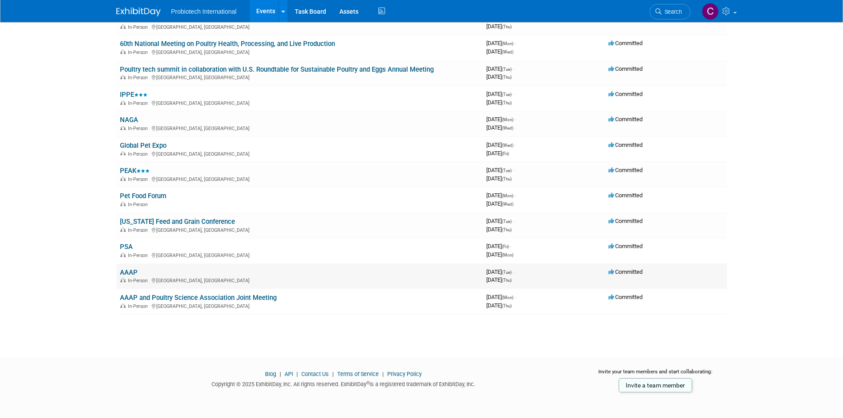
scroll to position [87, 0]
click at [152, 196] on link "Pet Food Forum" at bounding box center [143, 195] width 46 height 8
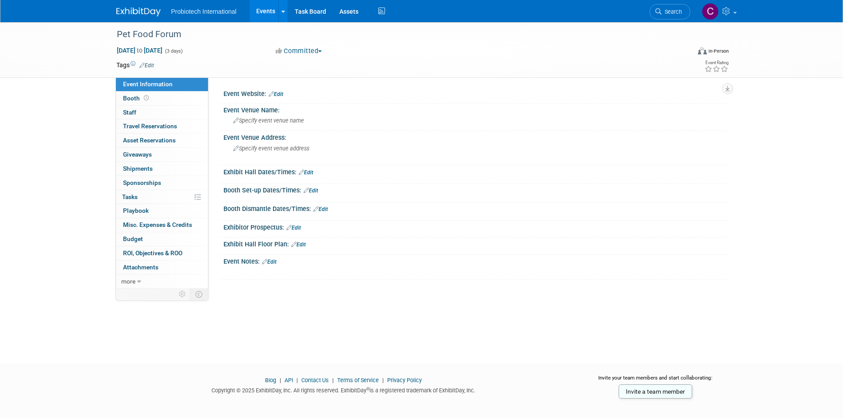
click at [278, 94] on link "Edit" at bounding box center [276, 94] width 15 height 6
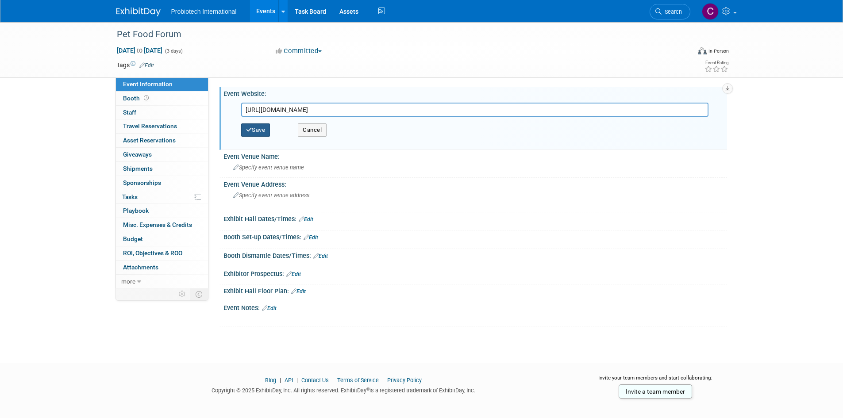
type input "[URL][DOMAIN_NAME]"
click at [260, 129] on button "Save" at bounding box center [255, 129] width 29 height 13
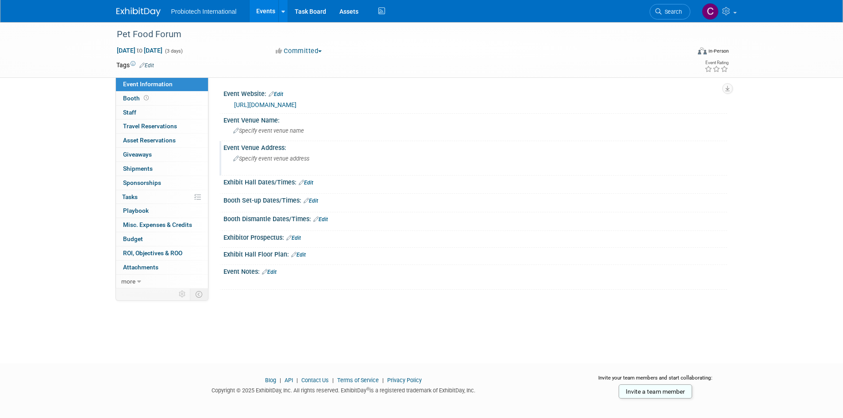
click at [273, 156] on span "Specify event venue address" at bounding box center [271, 158] width 76 height 7
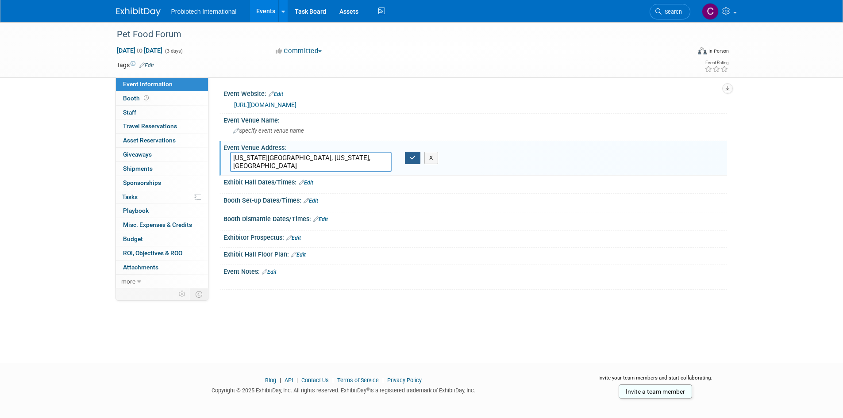
type textarea "Kansas City, Missouri, USA"
click at [411, 158] on icon "button" at bounding box center [413, 158] width 6 height 6
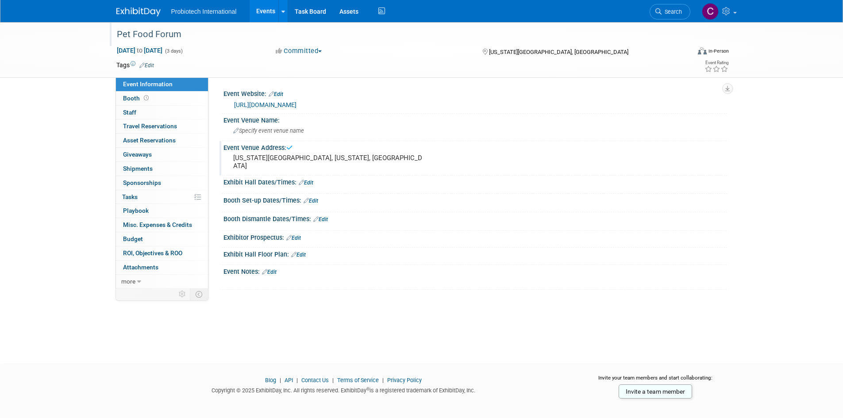
click at [121, 34] on div "Pet Food Forum" at bounding box center [395, 35] width 563 height 16
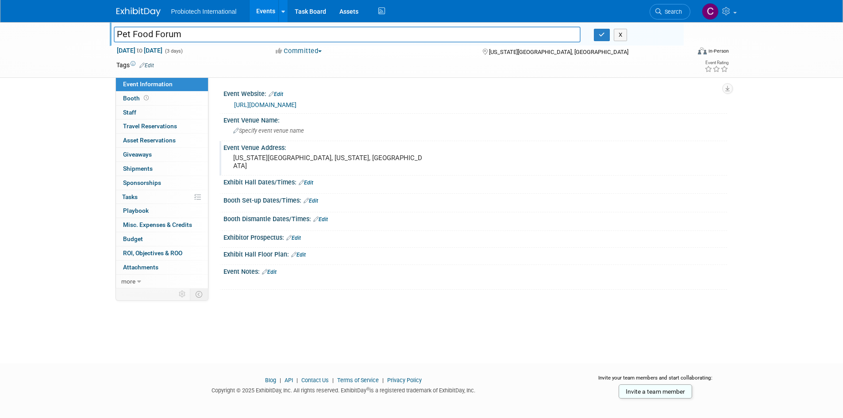
click at [146, 9] on img at bounding box center [138, 12] width 44 height 9
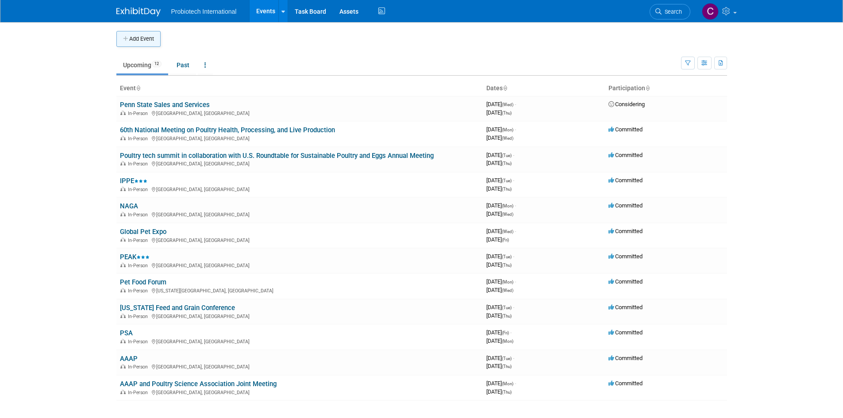
click at [143, 42] on button "Add Event" at bounding box center [138, 39] width 44 height 16
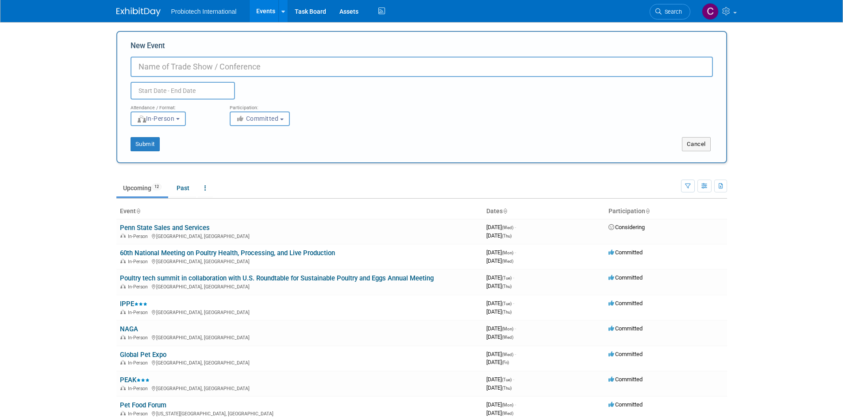
paste input "ASAS-CSAS Annual Meeting"
type input "ASAS-CSAS Annual Meeting"
click at [181, 88] on input "text" at bounding box center [183, 91] width 104 height 18
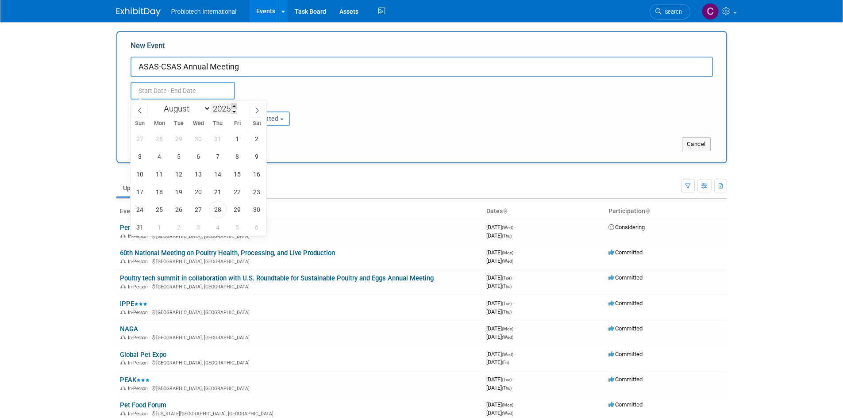
click at [235, 107] on span at bounding box center [234, 106] width 6 height 5
type input "2026"
click at [143, 110] on span at bounding box center [140, 110] width 16 height 15
select select "6"
click at [138, 193] on span "19" at bounding box center [139, 191] width 17 height 17
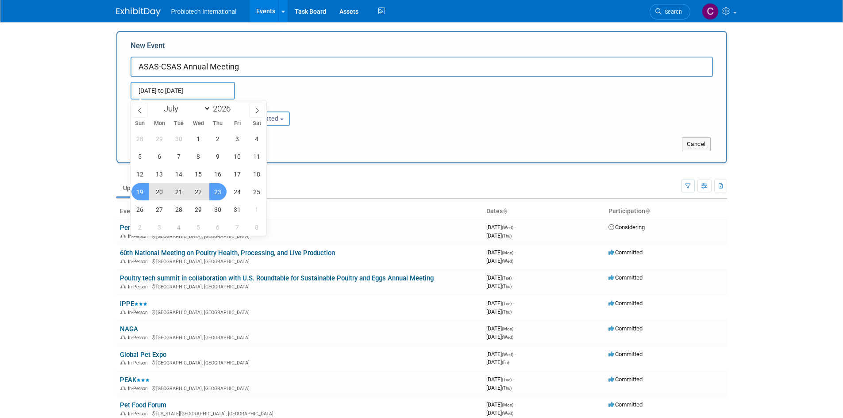
click at [214, 194] on span "23" at bounding box center [217, 191] width 17 height 17
type input "Jul 19, 2026 to Jul 23, 2026"
click at [299, 142] on div "Submit" at bounding box center [244, 144] width 254 height 14
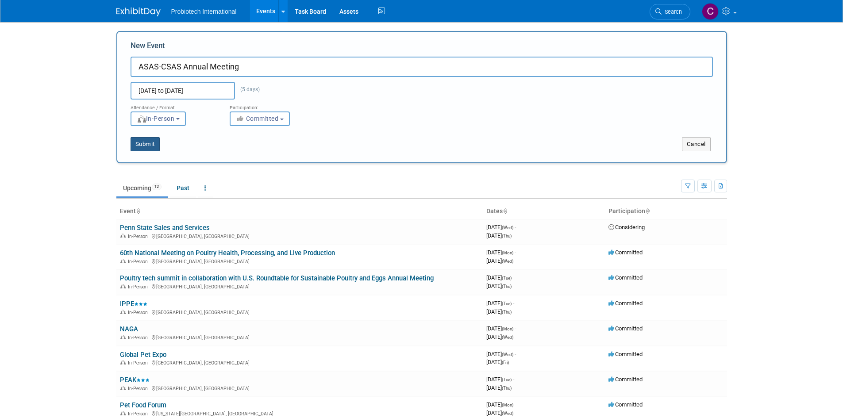
drag, startPoint x: 139, startPoint y: 149, endPoint x: 148, endPoint y: 150, distance: 8.5
click at [148, 150] on button "Submit" at bounding box center [145, 144] width 29 height 14
type input "ASAS-CSAS Annual Meeting"
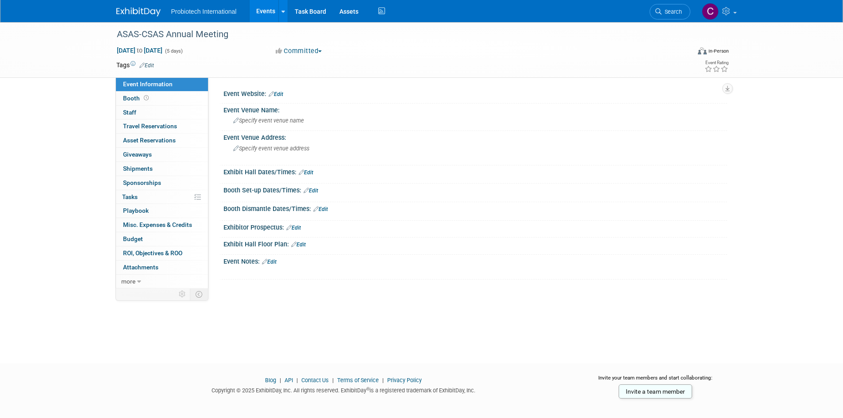
click at [279, 93] on link "Edit" at bounding box center [276, 94] width 15 height 6
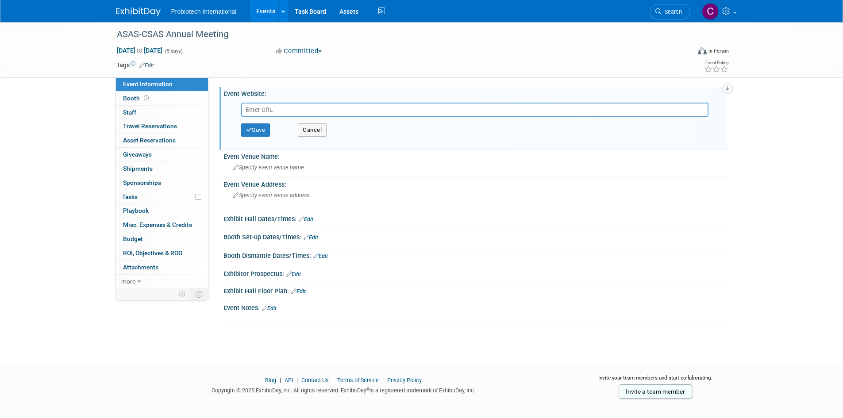
paste input "[URL][DOMAIN_NAME]"
type input "[URL][DOMAIN_NAME]"
click at [257, 134] on button "Save" at bounding box center [255, 129] width 29 height 13
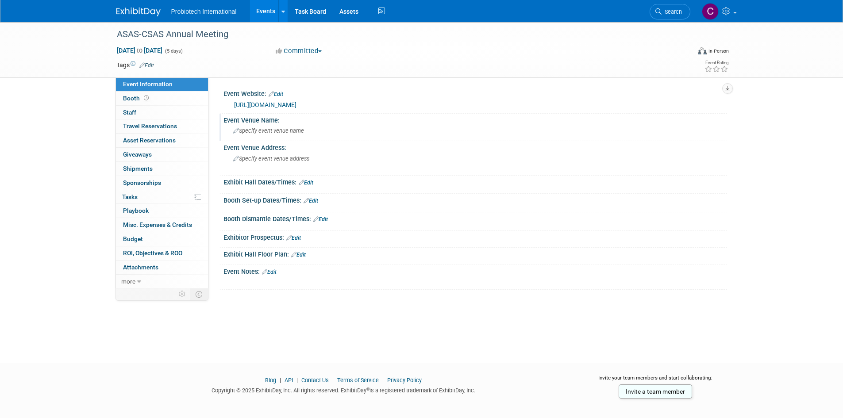
click at [279, 131] on span "Specify event venue name" at bounding box center [268, 130] width 71 height 7
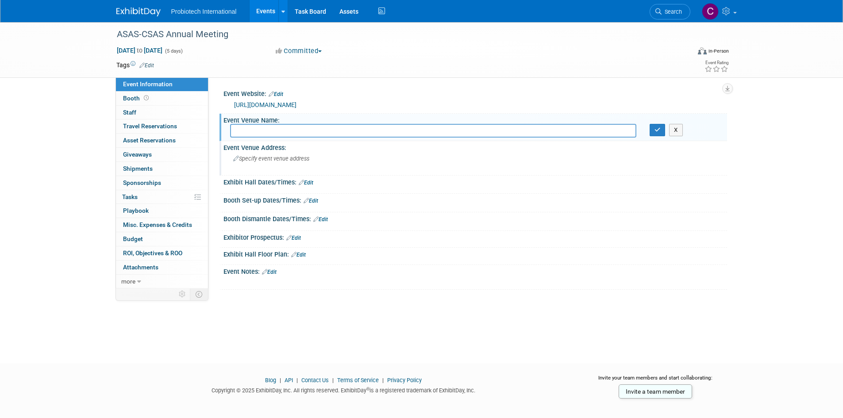
click at [274, 154] on div "Specify event venue address" at bounding box center [328, 162] width 196 height 20
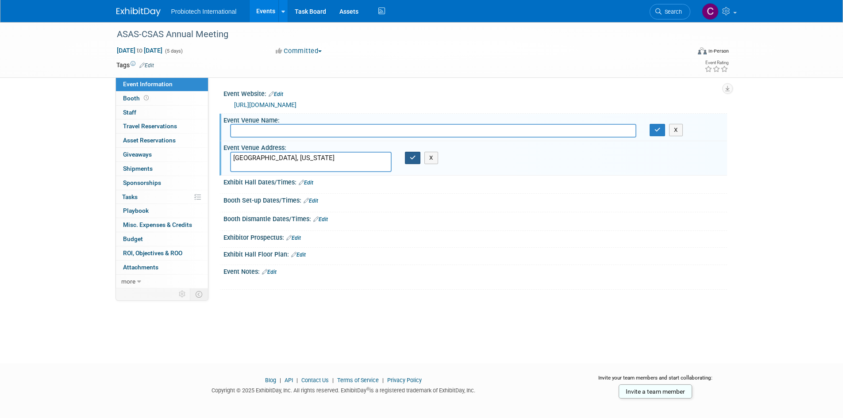
type textarea "Madison, Wisconsin"
click at [412, 163] on button "button" at bounding box center [413, 158] width 16 height 12
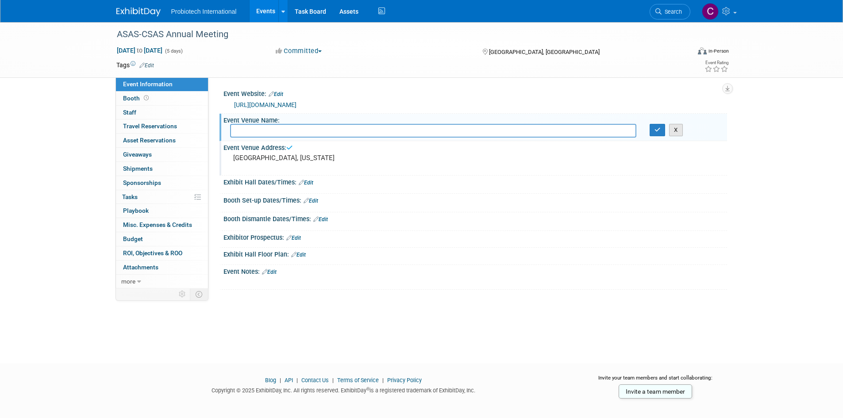
click at [683, 135] on button "X" at bounding box center [676, 130] width 14 height 12
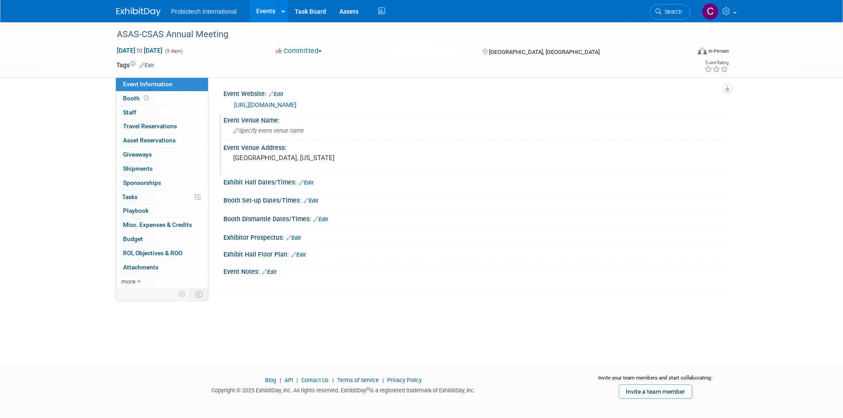
click at [133, 15] on img at bounding box center [138, 12] width 44 height 9
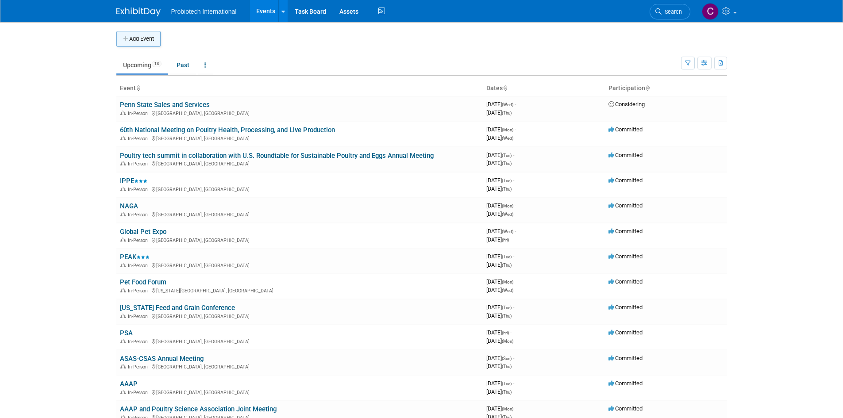
click at [146, 43] on button "Add Event" at bounding box center [138, 39] width 44 height 16
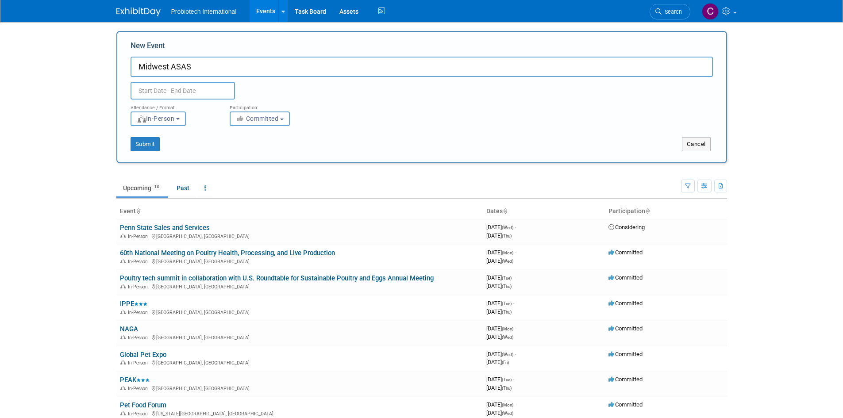
type input "Midwest ASAS"
click at [163, 85] on input "text" at bounding box center [183, 91] width 104 height 18
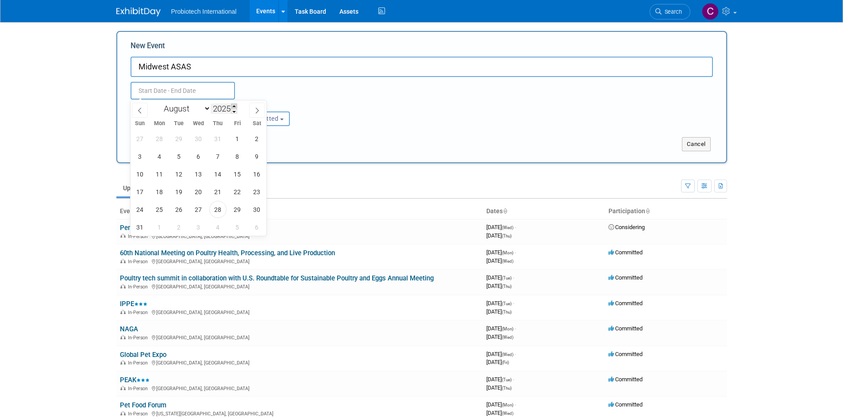
click at [237, 104] on span at bounding box center [234, 106] width 6 height 5
type input "2026"
click at [144, 108] on span at bounding box center [140, 110] width 16 height 15
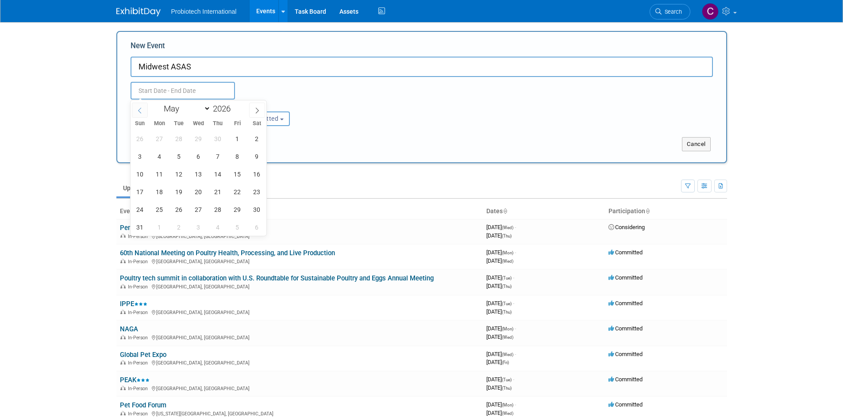
click at [144, 108] on span at bounding box center [140, 110] width 16 height 15
click at [143, 107] on span at bounding box center [140, 110] width 16 height 15
select select "2"
click at [145, 156] on span "8" at bounding box center [139, 156] width 17 height 17
click at [196, 155] on span "11" at bounding box center [198, 156] width 17 height 17
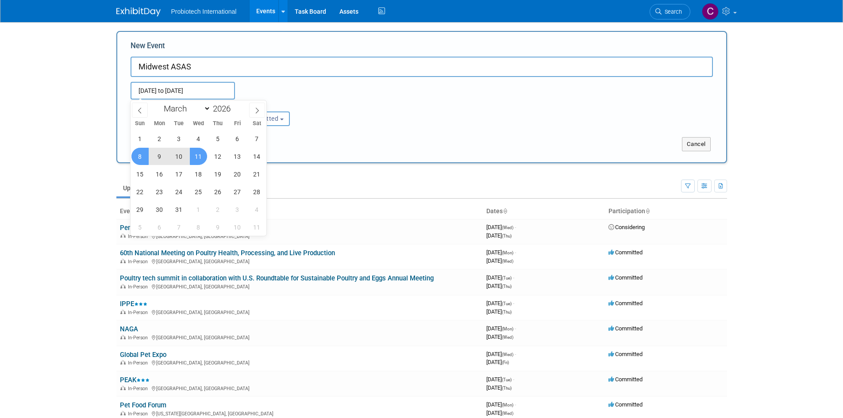
type input "[DATE] to [DATE]"
drag, startPoint x: 341, startPoint y: 141, endPoint x: 319, endPoint y: 141, distance: 21.7
click at [341, 141] on div "Submit" at bounding box center [244, 144] width 254 height 14
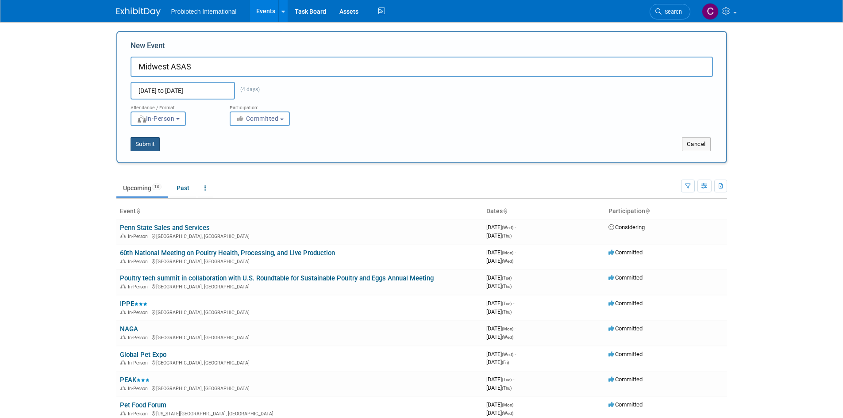
click at [145, 145] on button "Submit" at bounding box center [145, 144] width 29 height 14
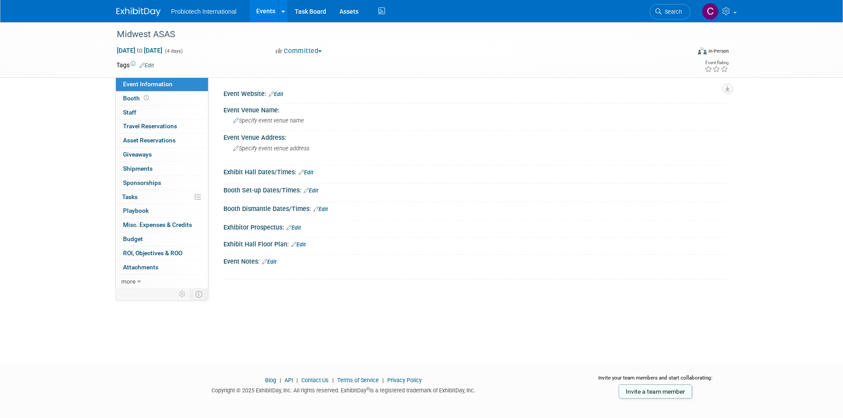
click at [276, 93] on link "Edit" at bounding box center [276, 94] width 15 height 6
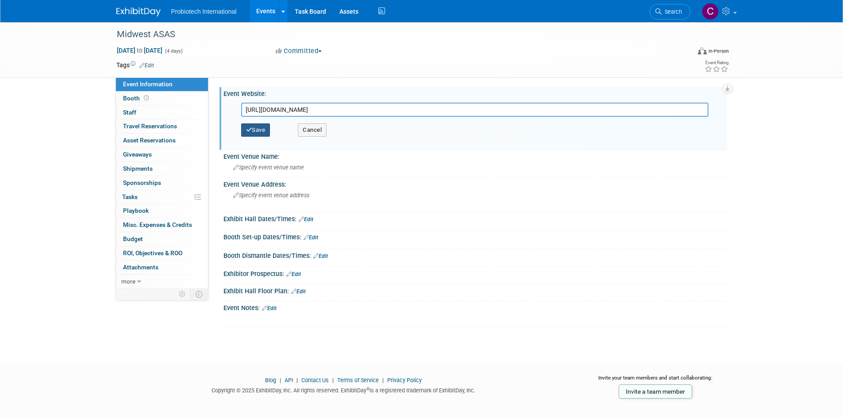
type input "[URL][DOMAIN_NAME]"
click at [256, 127] on button "Save" at bounding box center [255, 129] width 29 height 13
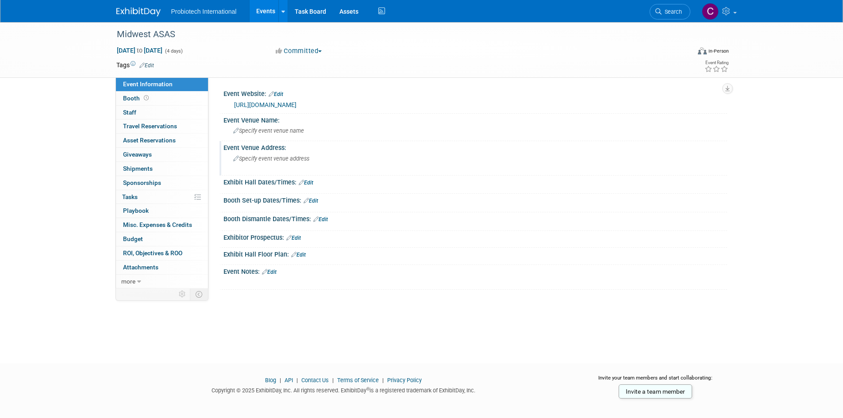
click at [268, 163] on div "Specify event venue address" at bounding box center [328, 162] width 196 height 20
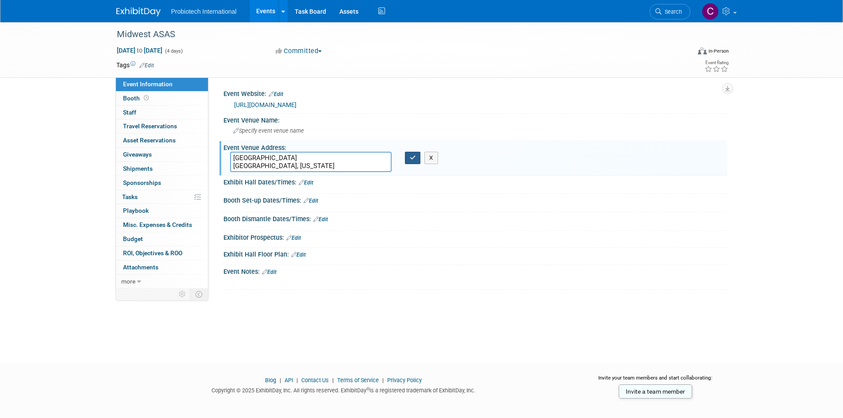
type textarea "CHI Health Center Convention Center Omaha, Nebraska"
click at [407, 155] on button "button" at bounding box center [413, 158] width 16 height 12
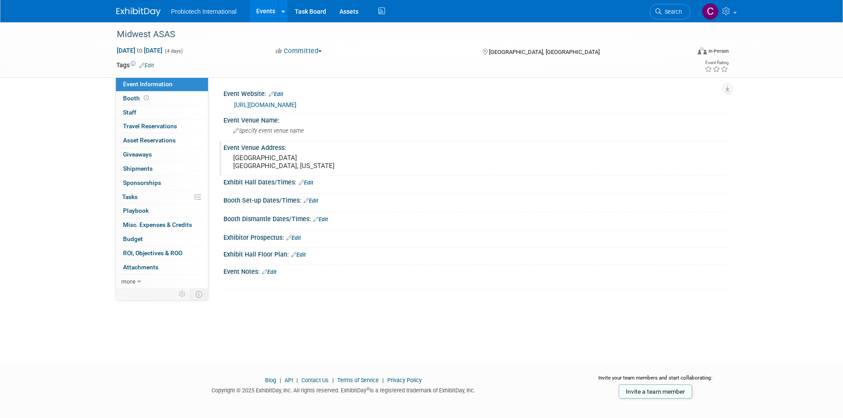
click at [125, 11] on img at bounding box center [138, 12] width 44 height 9
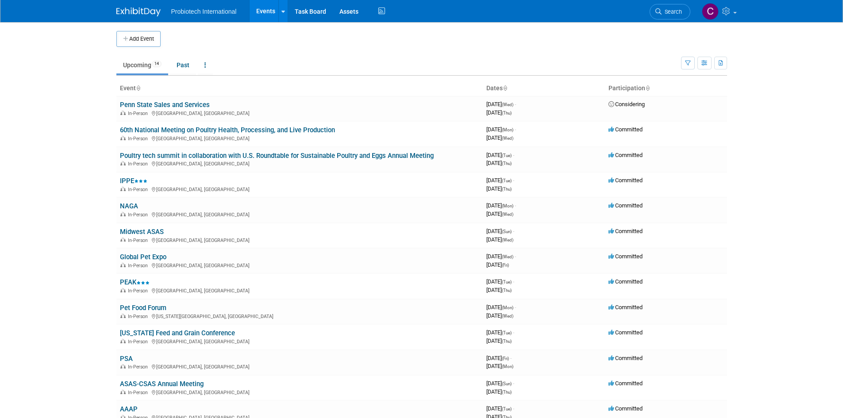
click at [146, 41] on button "Add Event" at bounding box center [138, 39] width 44 height 16
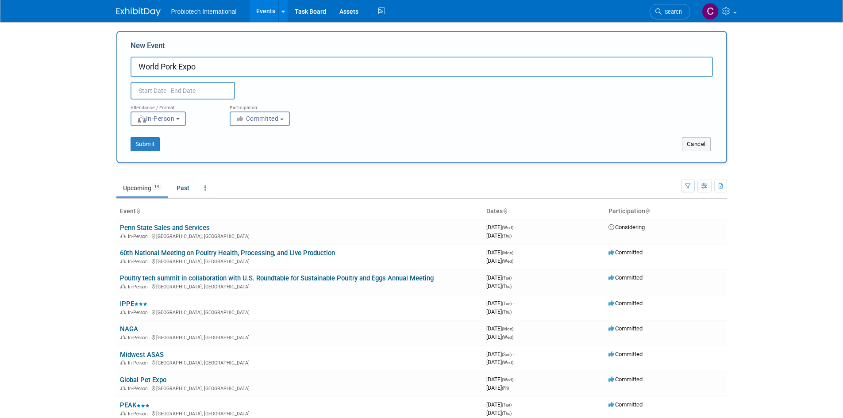
type input "World Pork Expo"
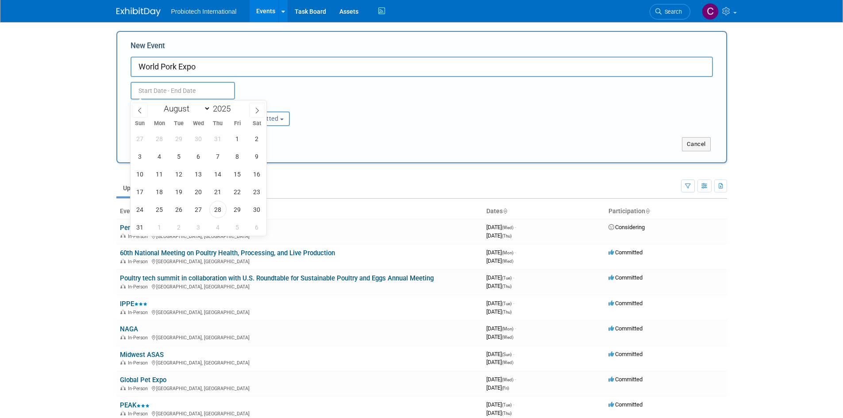
click at [193, 90] on input "text" at bounding box center [183, 91] width 104 height 18
click at [235, 108] on span at bounding box center [234, 106] width 6 height 5
type input "2026"
click at [135, 110] on span at bounding box center [140, 110] width 16 height 15
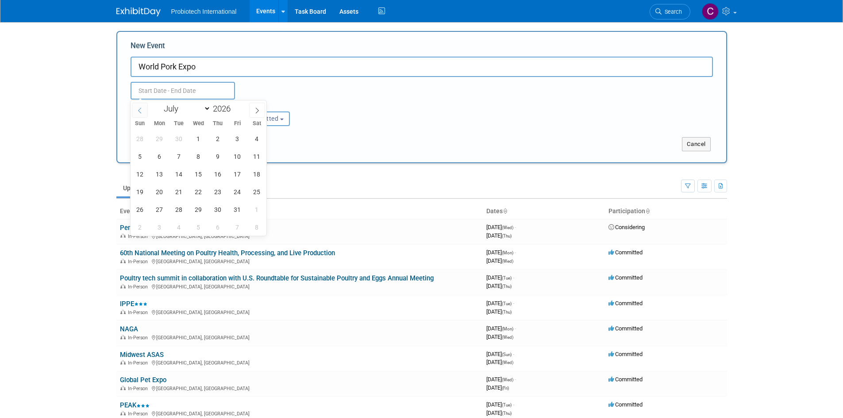
select select "5"
click at [202, 139] on span "3" at bounding box center [198, 138] width 17 height 17
click at [220, 134] on span "4" at bounding box center [217, 138] width 17 height 17
type input "[DATE] to [DATE]"
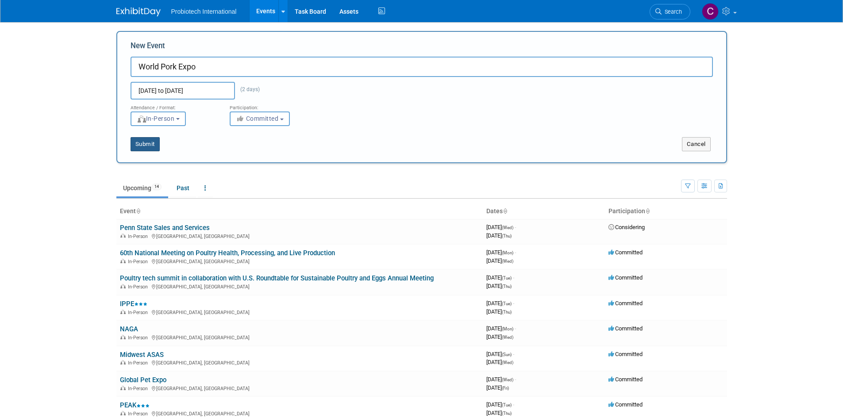
click at [153, 144] on button "Submit" at bounding box center [145, 144] width 29 height 14
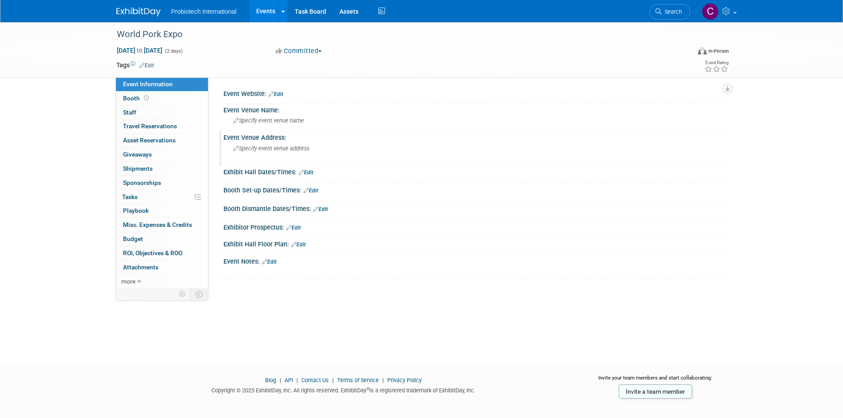
click at [267, 146] on span "Specify event venue address" at bounding box center [271, 148] width 76 height 7
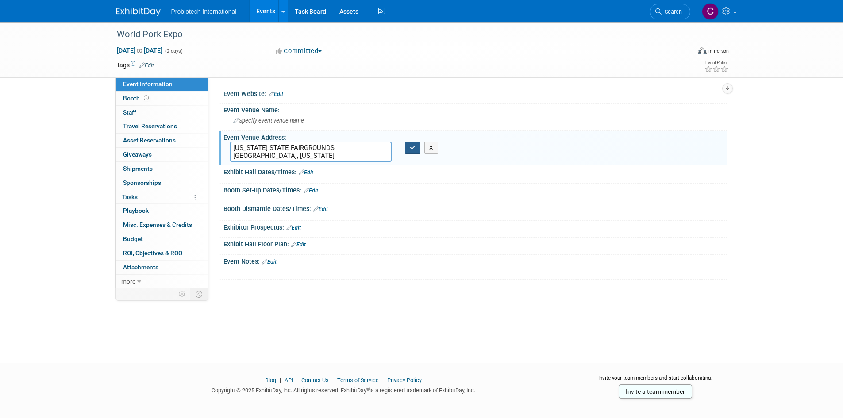
type textarea "IOWA STATE FAIRGROUNDS DES MOINES, IOWA"
click at [407, 149] on button "button" at bounding box center [413, 148] width 16 height 12
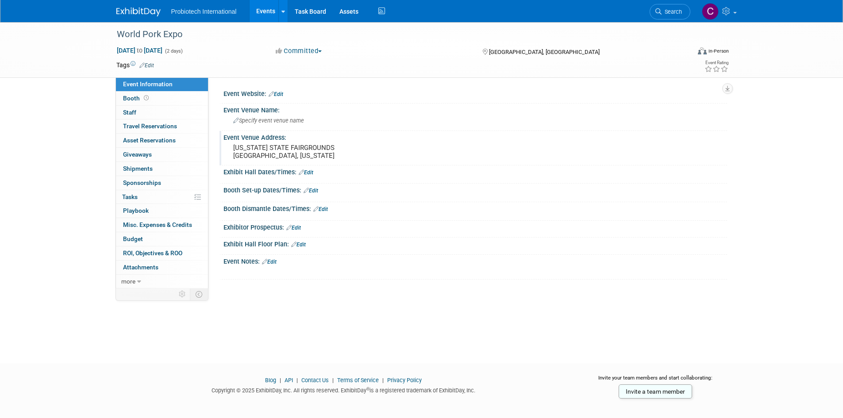
click at [412, 147] on pre "IOWA STATE FAIRGROUNDS DES MOINES, IOWA" at bounding box center [328, 152] width 190 height 16
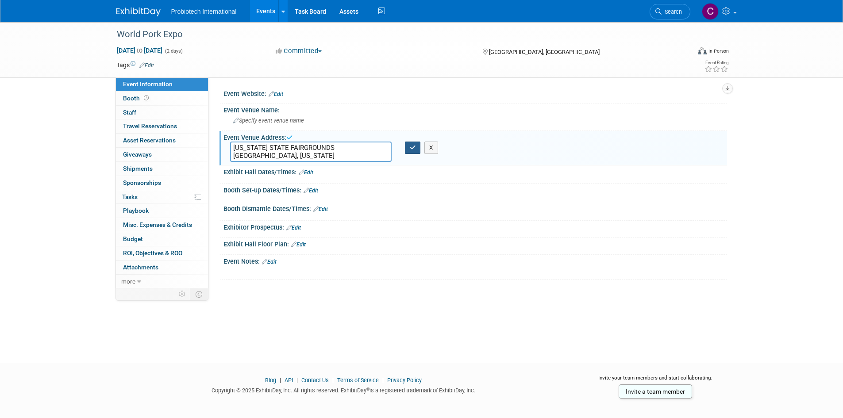
click at [413, 151] on button "button" at bounding box center [413, 148] width 16 height 12
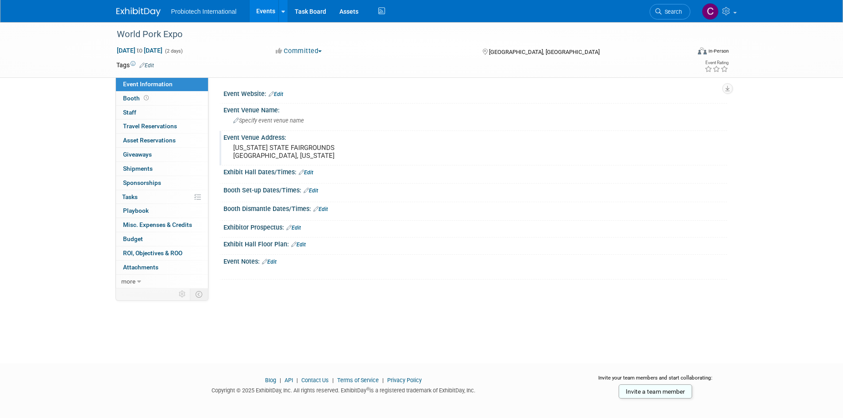
click at [281, 94] on link "Edit" at bounding box center [276, 94] width 15 height 6
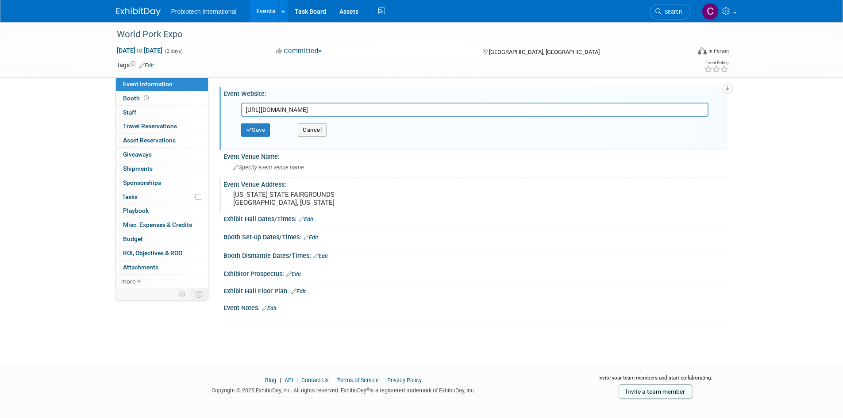
type input "https://www.worldpork.org/"
click at [264, 131] on button "Save" at bounding box center [255, 129] width 29 height 13
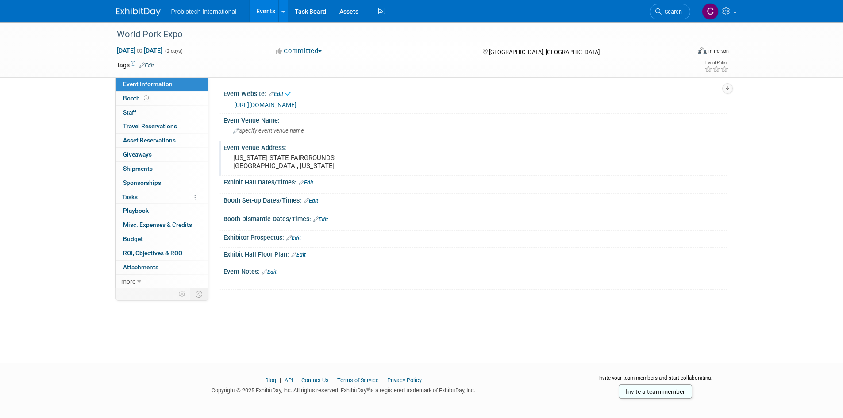
click at [128, 15] on img at bounding box center [138, 12] width 44 height 9
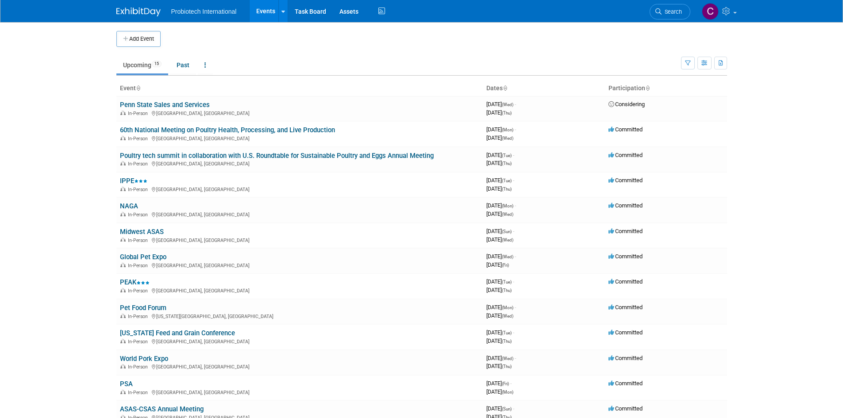
click at [158, 39] on button "Add Event" at bounding box center [138, 39] width 44 height 16
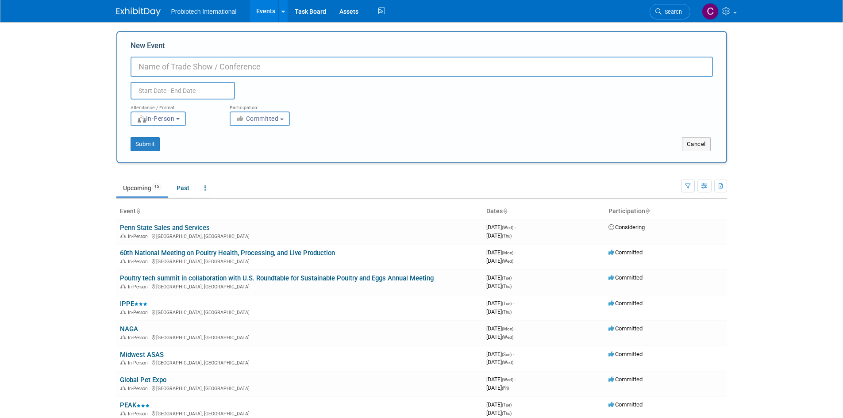
click at [190, 64] on input "New Event" at bounding box center [422, 67] width 582 height 20
paste input "[US_STATE] Dairy Conference"
type input "[US_STATE] Dairy Conference"
click at [202, 98] on input "text" at bounding box center [183, 91] width 104 height 18
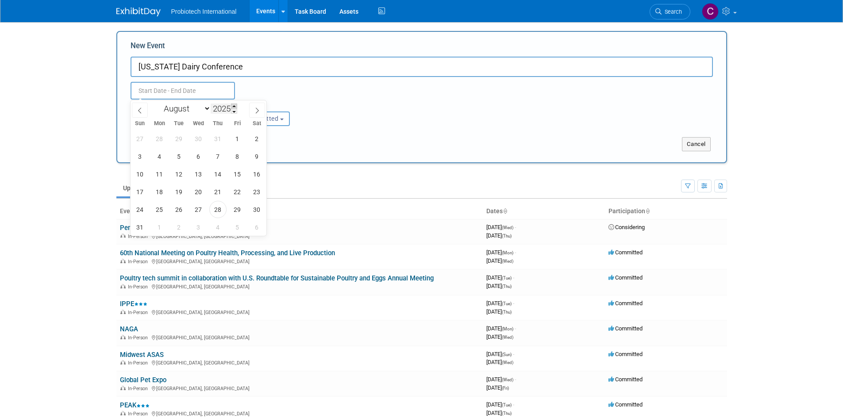
click at [233, 108] on span at bounding box center [234, 106] width 6 height 5
type input "2026"
click at [257, 108] on icon at bounding box center [257, 111] width 6 height 6
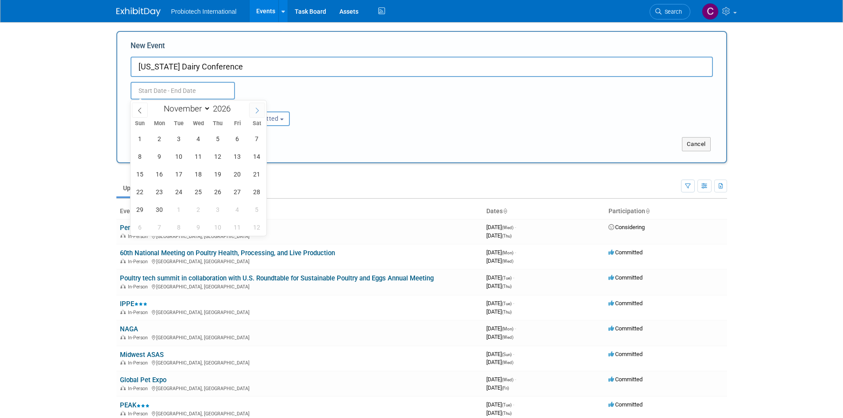
click at [259, 108] on icon at bounding box center [257, 111] width 6 height 6
select select "11"
click at [260, 108] on icon at bounding box center [257, 111] width 6 height 6
type input "2027"
select select "0"
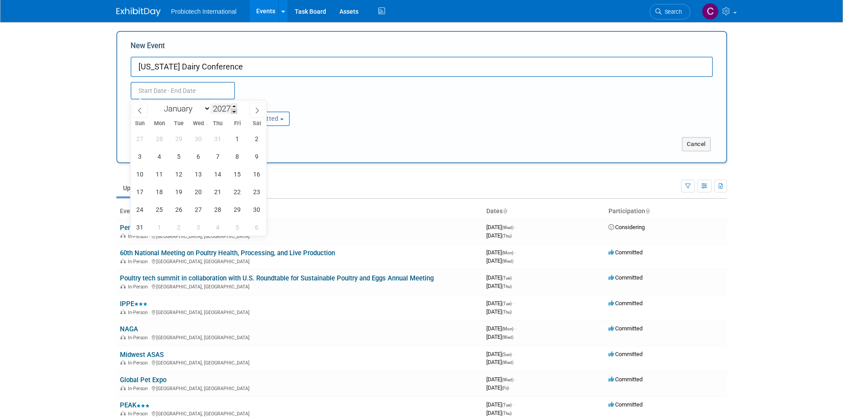
click at [235, 112] on span at bounding box center [234, 111] width 6 height 5
type input "2026"
click at [178, 192] on span "20" at bounding box center [178, 191] width 17 height 17
click at [218, 192] on span "22" at bounding box center [217, 191] width 17 height 17
type input "Jan 20, 2026 to Jan 22, 2026"
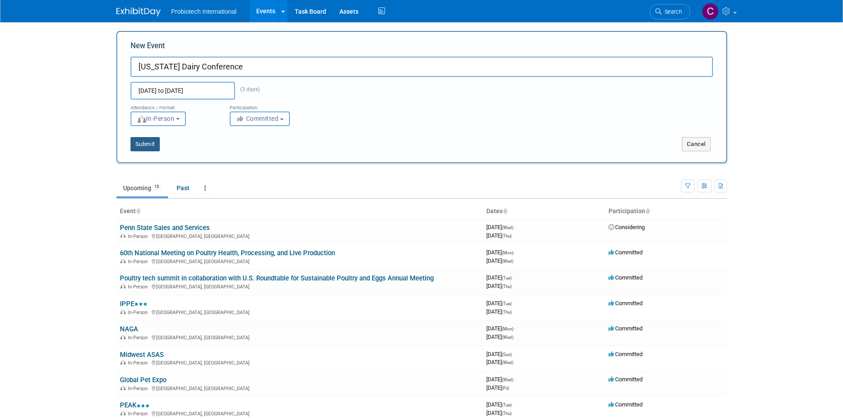
click at [150, 148] on button "Submit" at bounding box center [145, 144] width 29 height 14
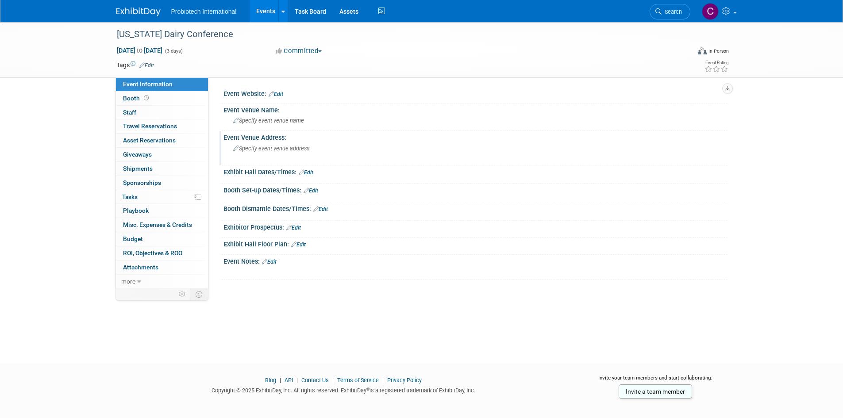
click at [268, 148] on span "Specify event venue address" at bounding box center [271, 148] width 76 height 7
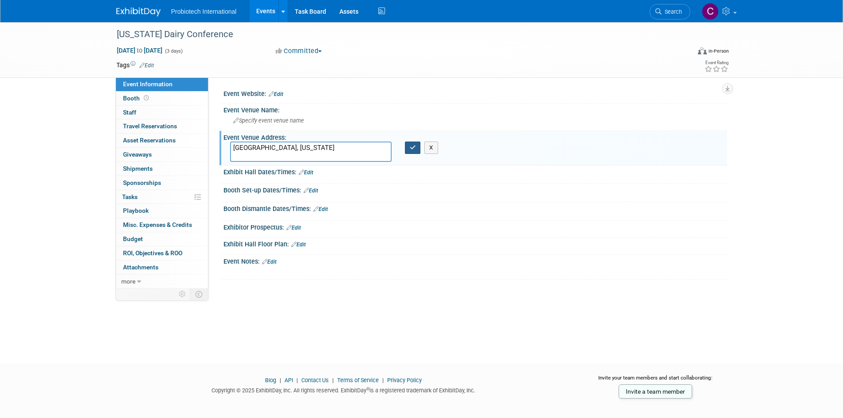
type textarea "[GEOGRAPHIC_DATA], [US_STATE]"
click at [410, 151] on button "button" at bounding box center [413, 148] width 16 height 12
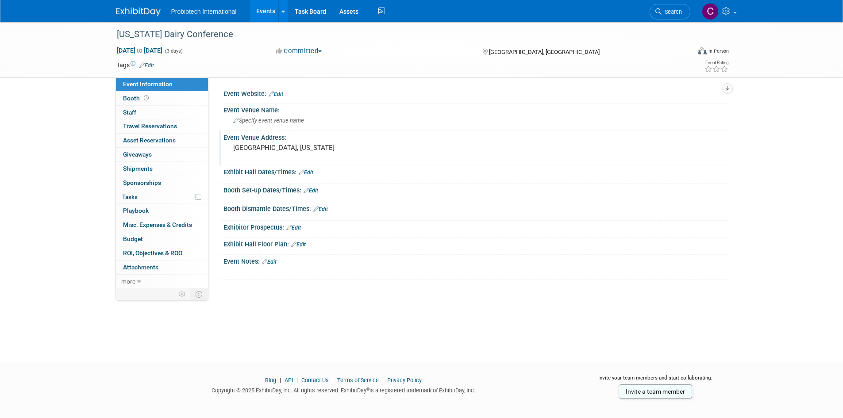
click at [122, 11] on img at bounding box center [138, 12] width 44 height 9
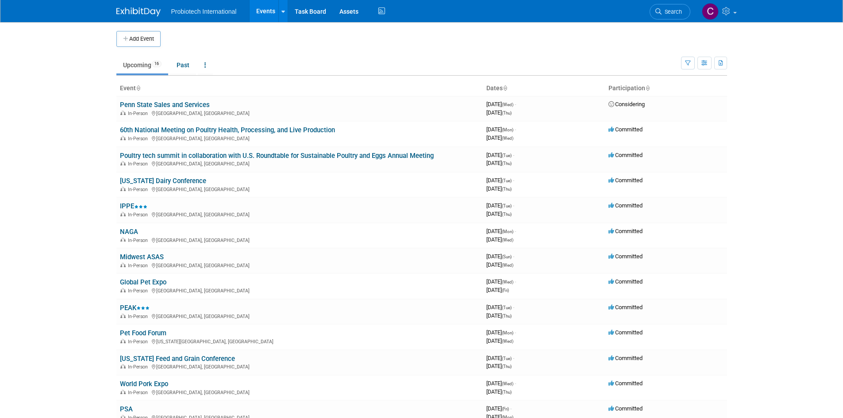
click at [142, 36] on button "Add Event" at bounding box center [138, 39] width 44 height 16
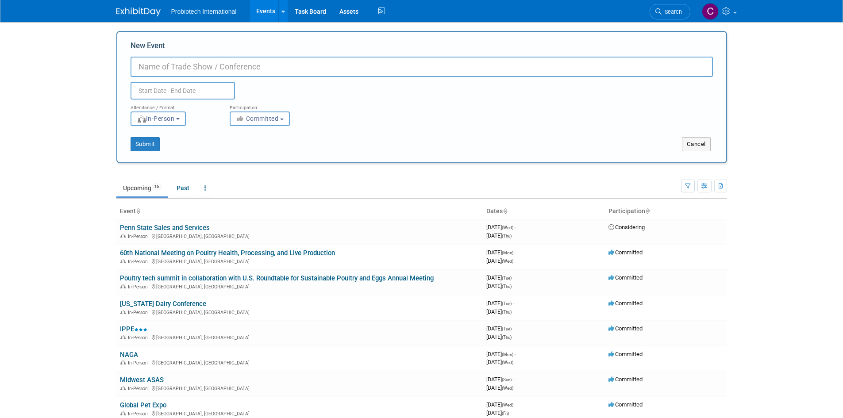
paste input "Florida Dairy Nutrition Con"
type input "Florida Dairy Nutrition Conference"
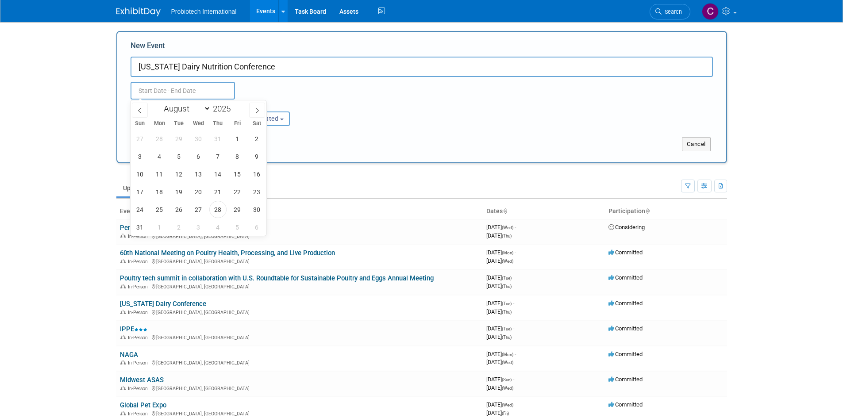
click at [179, 92] on input "text" at bounding box center [183, 91] width 104 height 18
click at [258, 110] on icon at bounding box center [257, 111] width 6 height 6
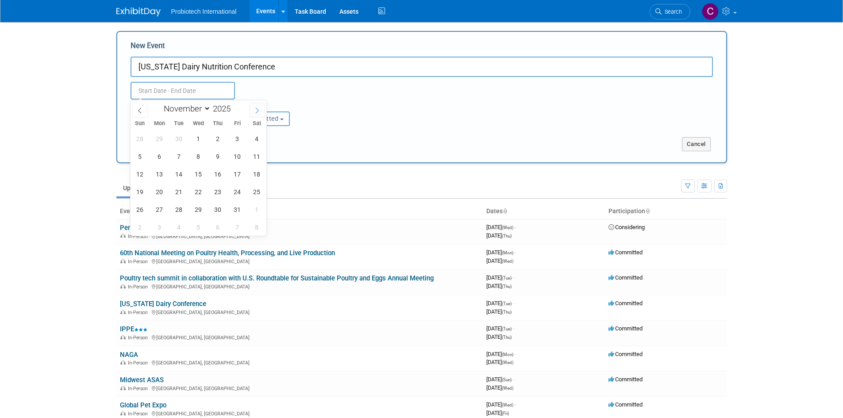
select select "11"
click at [258, 110] on icon at bounding box center [257, 111] width 6 height 6
type input "2026"
click at [258, 110] on icon at bounding box center [257, 111] width 6 height 6
select select "1"
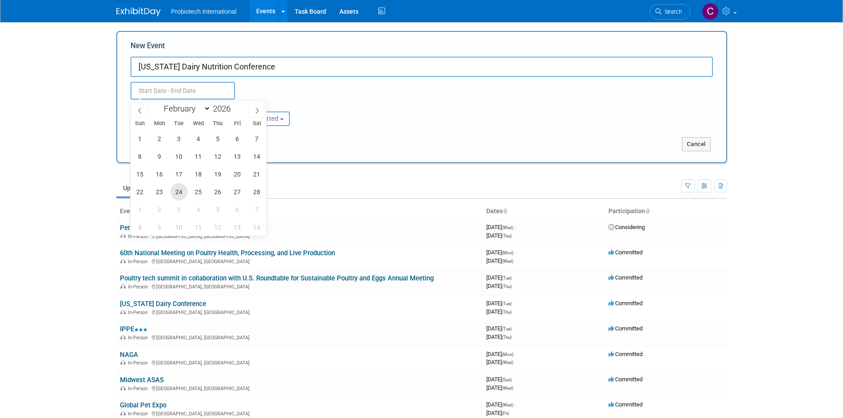
click at [180, 191] on span "24" at bounding box center [178, 191] width 17 height 17
click at [223, 192] on span "26" at bounding box center [217, 191] width 17 height 17
type input "[DATE] to [DATE]"
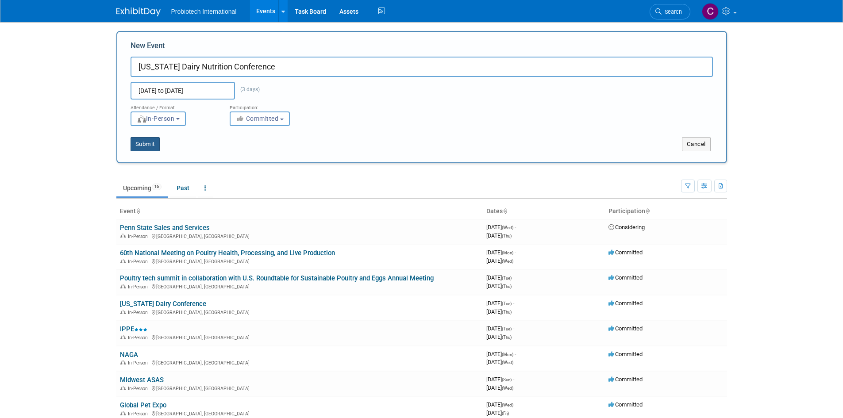
click at [157, 143] on button "Submit" at bounding box center [145, 144] width 29 height 14
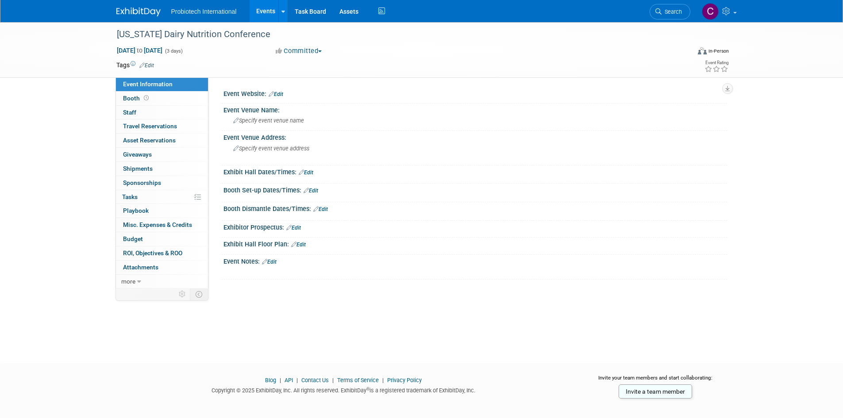
click at [276, 93] on link "Edit" at bounding box center [276, 94] width 15 height 6
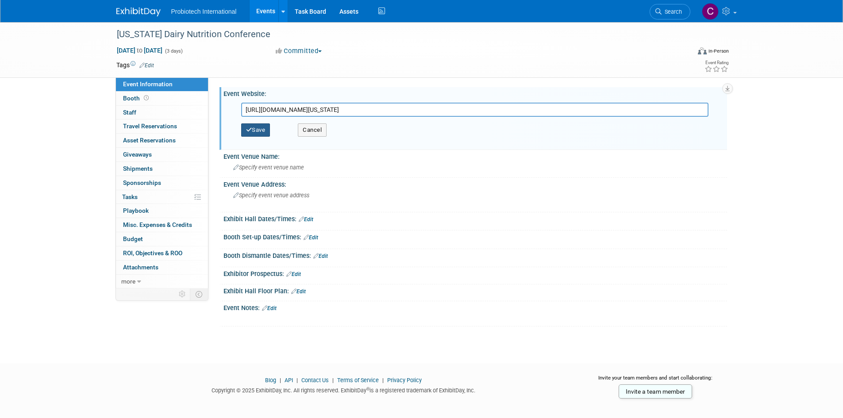
type input "[URL][DOMAIN_NAME][US_STATE]"
click at [252, 132] on button "Save" at bounding box center [255, 129] width 29 height 13
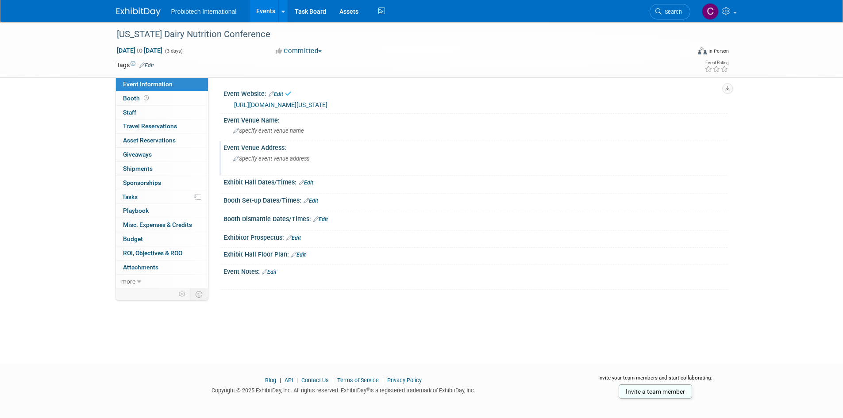
click at [261, 161] on span "Specify event venue address" at bounding box center [271, 158] width 76 height 7
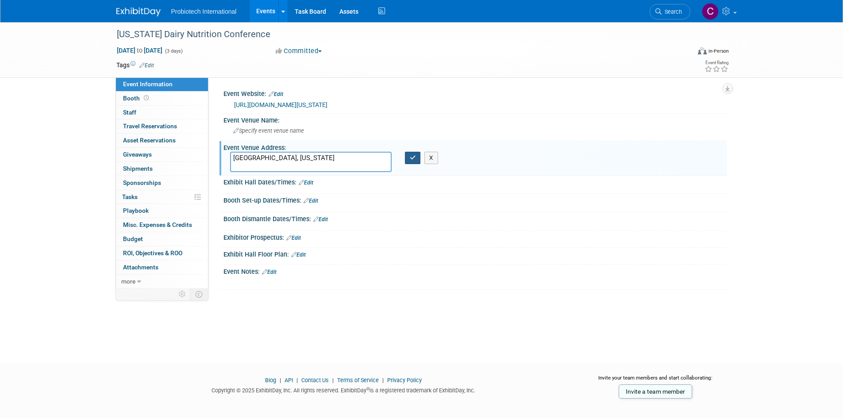
type textarea "[GEOGRAPHIC_DATA], [US_STATE]"
click at [416, 158] on button "button" at bounding box center [413, 158] width 16 height 12
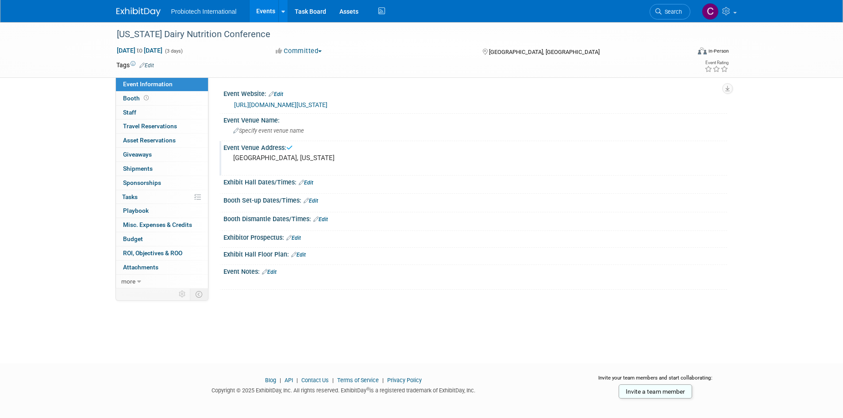
click at [139, 12] on img at bounding box center [138, 12] width 44 height 9
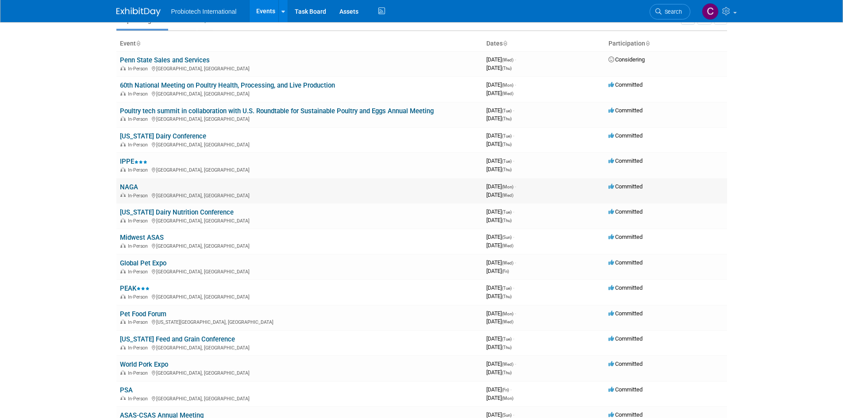
scroll to position [37, 0]
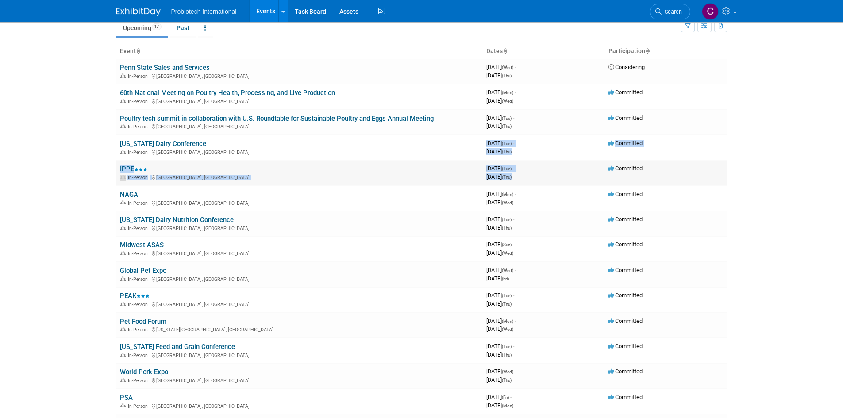
drag, startPoint x: 485, startPoint y: 142, endPoint x: 554, endPoint y: 181, distance: 78.5
click at [554, 181] on tbody "Penn State Sales and Services In-Person [GEOGRAPHIC_DATA], [GEOGRAPHIC_DATA] 39…" at bounding box center [421, 274] width 611 height 431
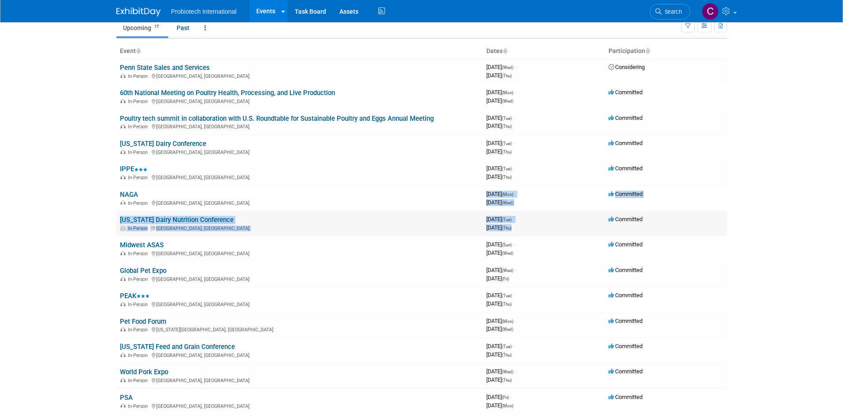
drag, startPoint x: 487, startPoint y: 191, endPoint x: 546, endPoint y: 229, distance: 70.1
click at [546, 229] on tbody "Penn State Sales and Services In-Person [GEOGRAPHIC_DATA], [GEOGRAPHIC_DATA] 39…" at bounding box center [421, 274] width 611 height 431
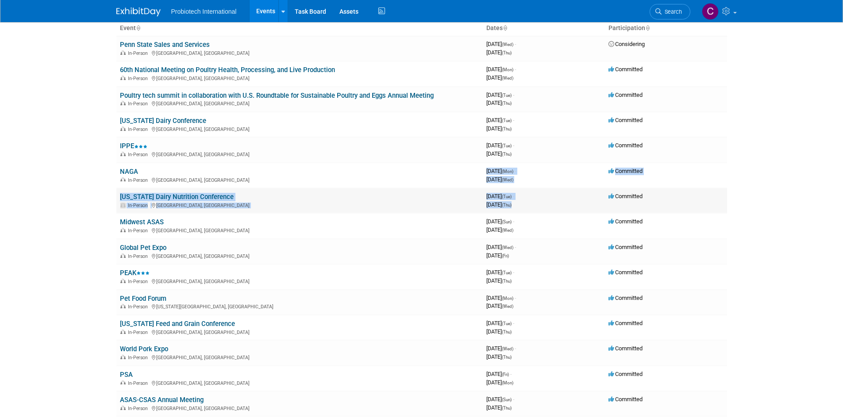
scroll to position [81, 0]
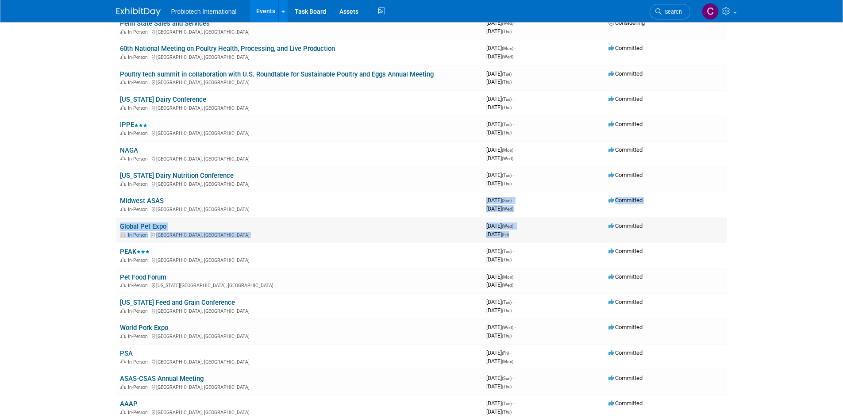
drag, startPoint x: 484, startPoint y: 200, endPoint x: 535, endPoint y: 239, distance: 65.0
click at [535, 239] on tbody "Penn State Sales and Services In-Person [GEOGRAPHIC_DATA], [GEOGRAPHIC_DATA] 39…" at bounding box center [421, 230] width 611 height 431
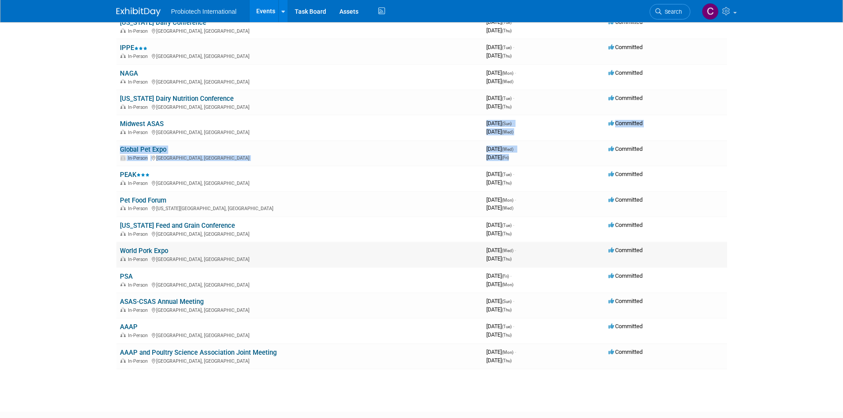
scroll to position [170, 0]
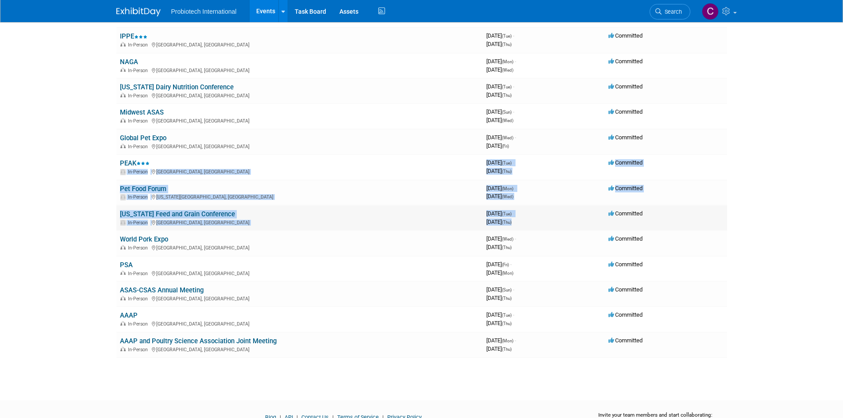
drag, startPoint x: 481, startPoint y: 162, endPoint x: 537, endPoint y: 218, distance: 78.9
click at [537, 218] on tbody "Penn State Sales and Services In-Person [GEOGRAPHIC_DATA], [GEOGRAPHIC_DATA] 39…" at bounding box center [421, 141] width 611 height 431
click at [513, 195] on span "(Wed)" at bounding box center [508, 196] width 12 height 5
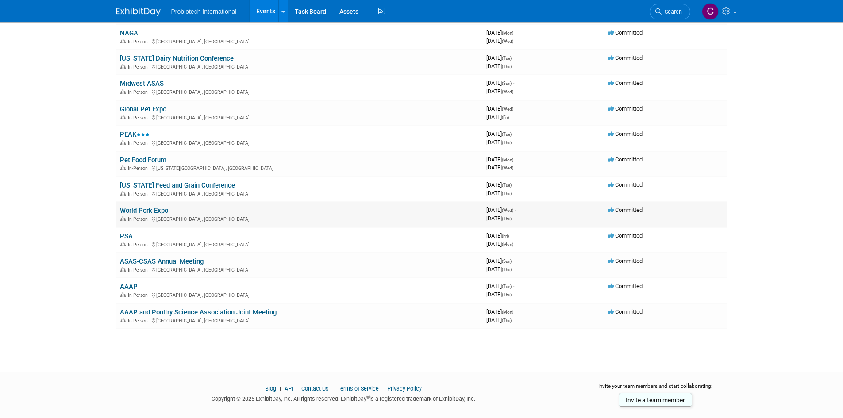
scroll to position [214, 0]
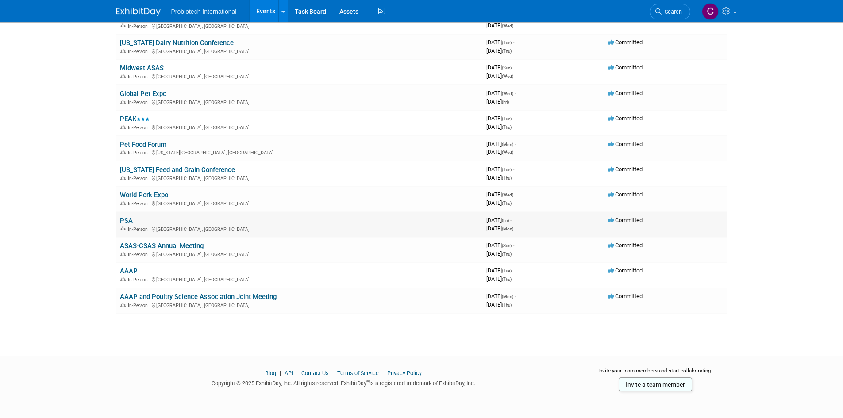
drag, startPoint x: 489, startPoint y: 198, endPoint x: 519, endPoint y: 217, distance: 35.2
click at [519, 217] on tbody "Penn State Sales and Services In-Person [GEOGRAPHIC_DATA], [GEOGRAPHIC_DATA] 39…" at bounding box center [421, 97] width 611 height 431
click at [394, 167] on td "[US_STATE] Feed and Grain Conference In-Person [GEOGRAPHIC_DATA], [GEOGRAPHIC_D…" at bounding box center [299, 173] width 366 height 25
drag, startPoint x: 484, startPoint y: 197, endPoint x: 541, endPoint y: 203, distance: 57.0
click at [540, 203] on td "3989433600 [DATE] (Wed) - [DATE] (Thu)" at bounding box center [544, 198] width 122 height 25
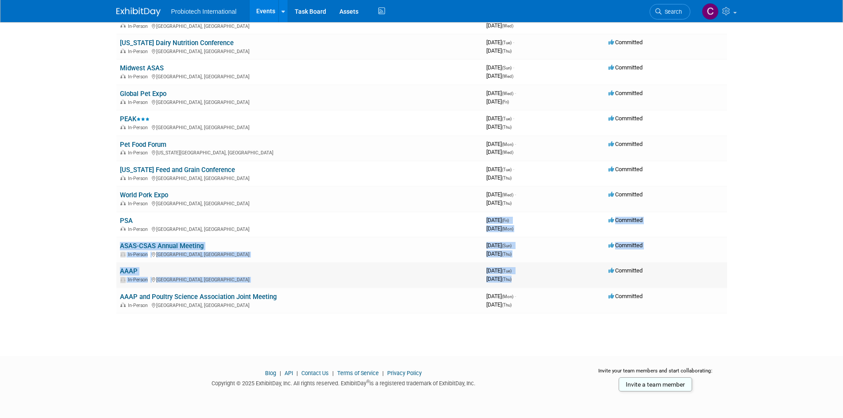
drag, startPoint x: 485, startPoint y: 221, endPoint x: 547, endPoint y: 282, distance: 86.4
click at [547, 282] on tbody "Penn State Sales and Services In-Person [GEOGRAPHIC_DATA], [GEOGRAPHIC_DATA] 39…" at bounding box center [421, 97] width 611 height 431
